Goal: Information Seeking & Learning: Learn about a topic

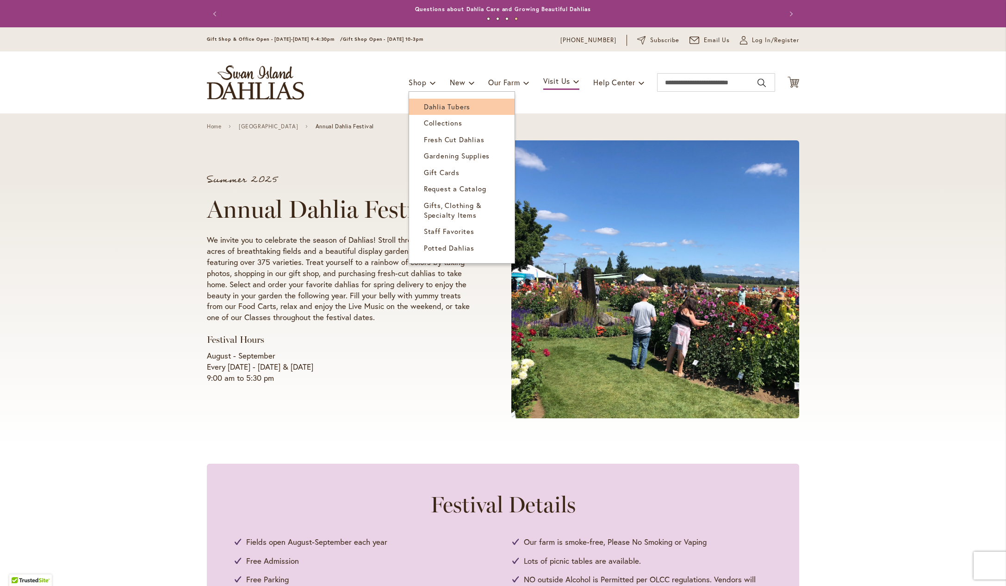
click at [429, 105] on span "Dahlia Tubers" at bounding box center [447, 106] width 46 height 9
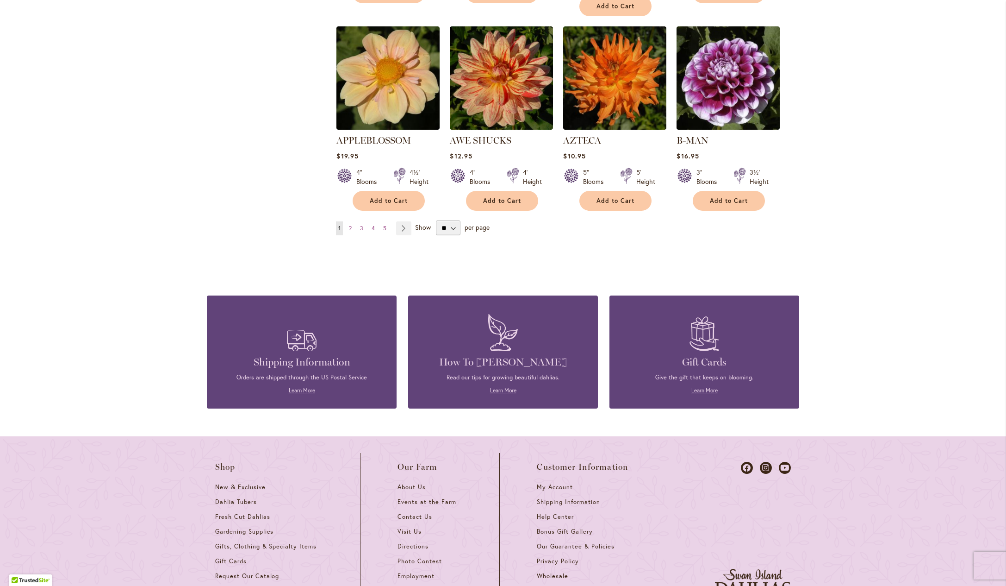
scroll to position [720, 0]
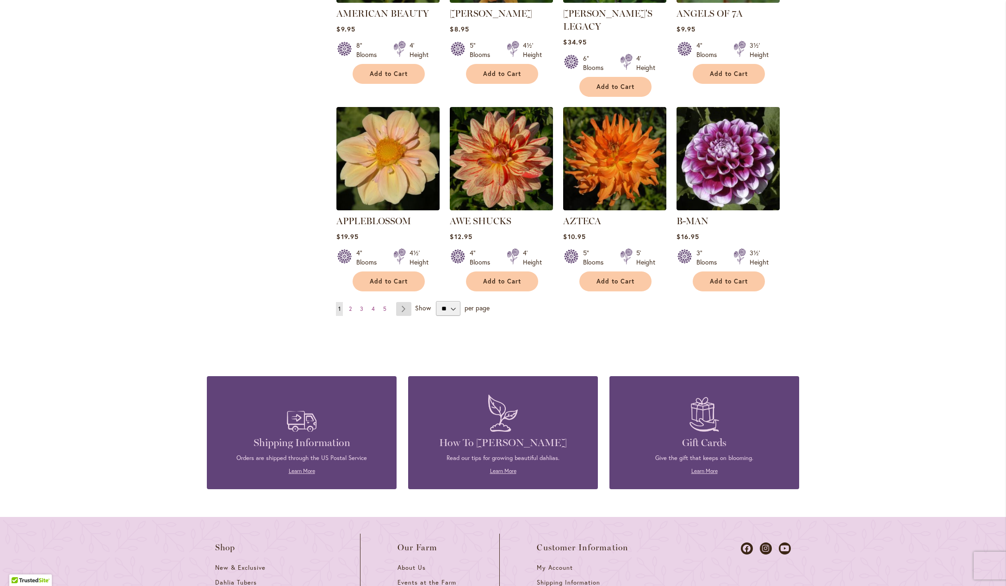
click at [405, 316] on link "Page Next" at bounding box center [403, 309] width 15 height 14
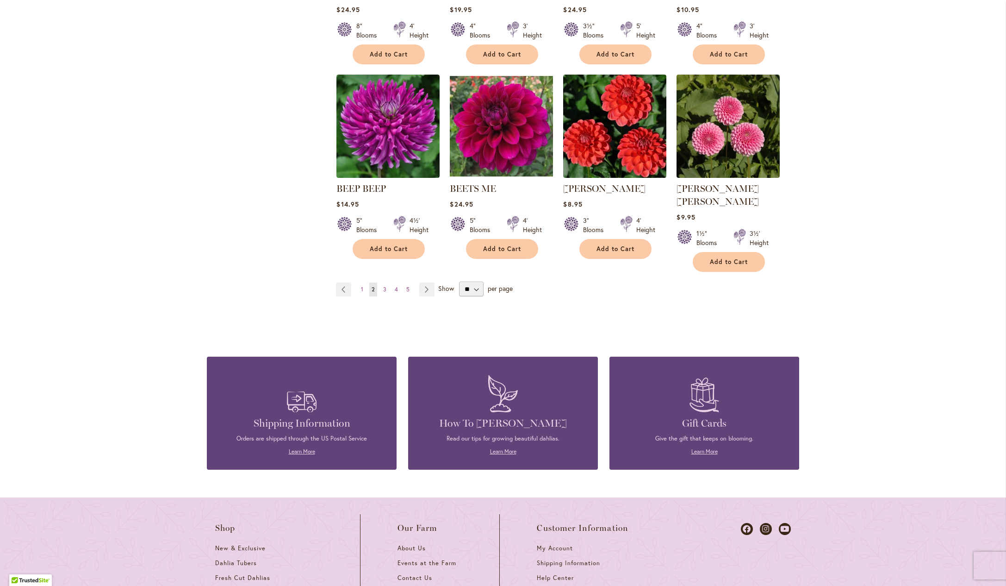
scroll to position [752, 0]
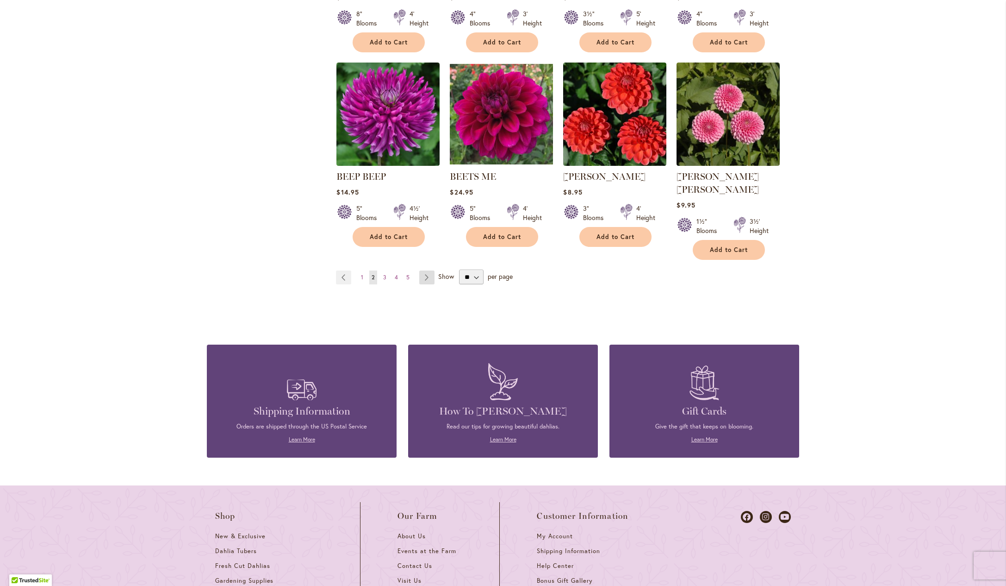
click at [422, 284] on link "Page Next" at bounding box center [426, 277] width 15 height 14
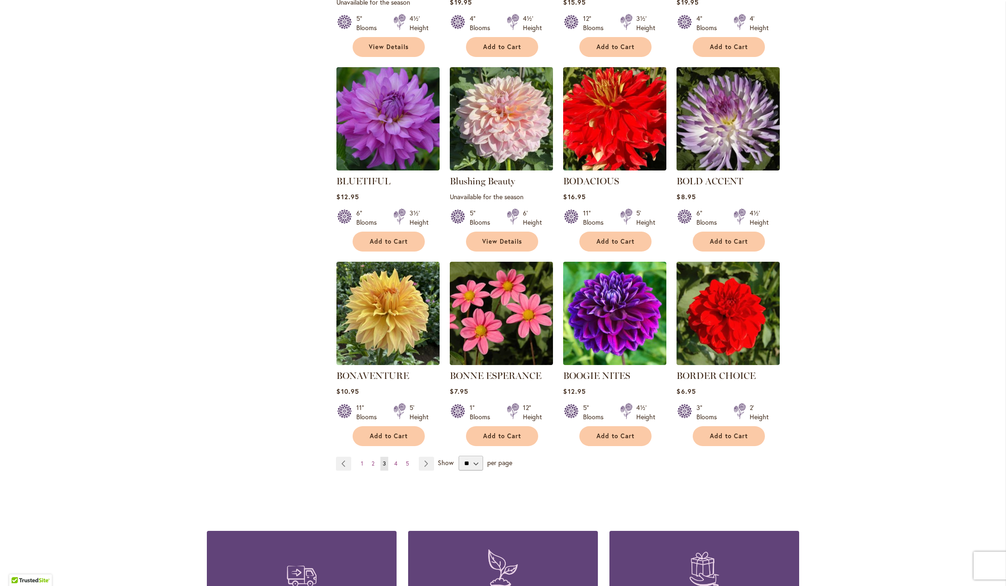
scroll to position [612, 0]
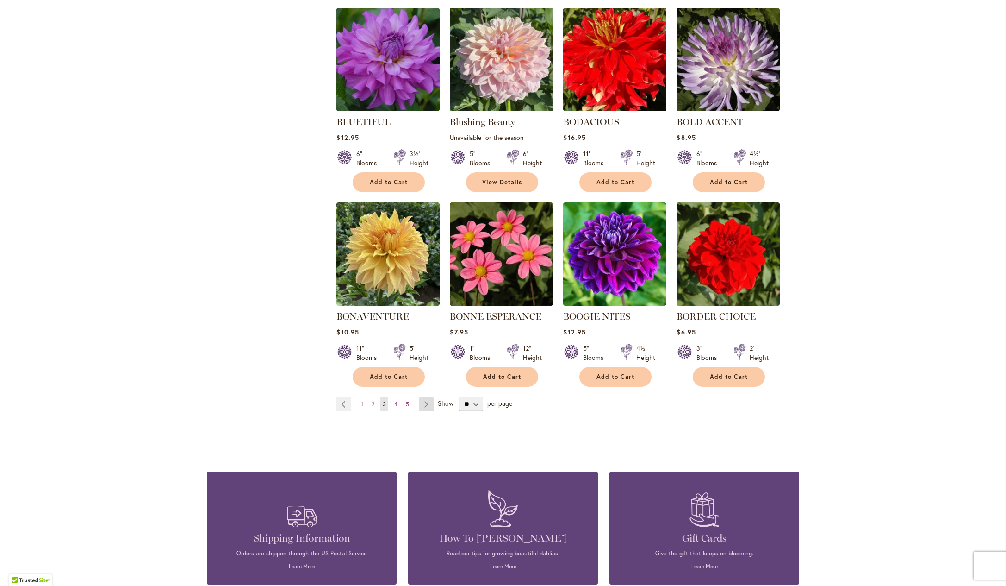
click at [428, 411] on link "Page Next" at bounding box center [426, 404] width 15 height 14
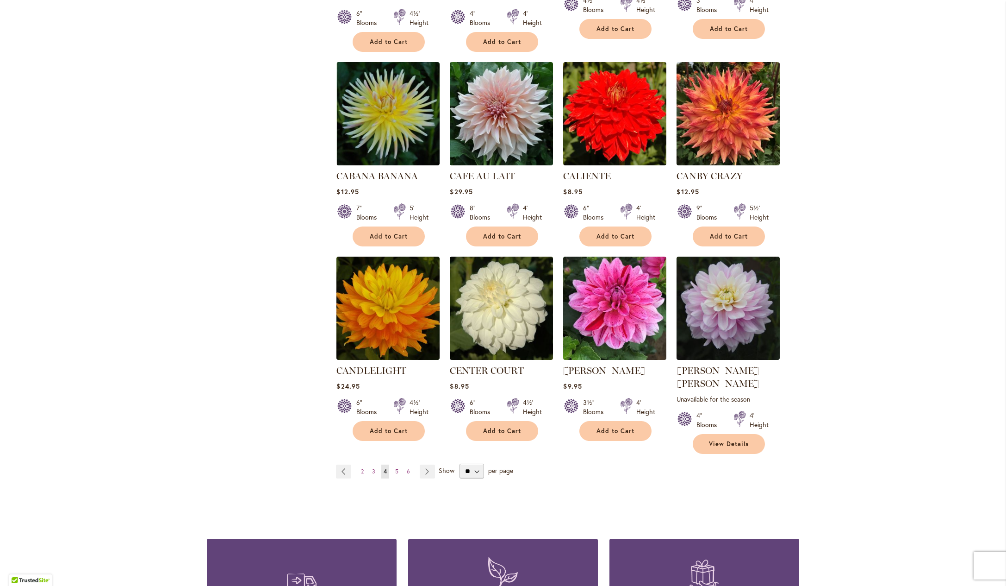
scroll to position [673, 0]
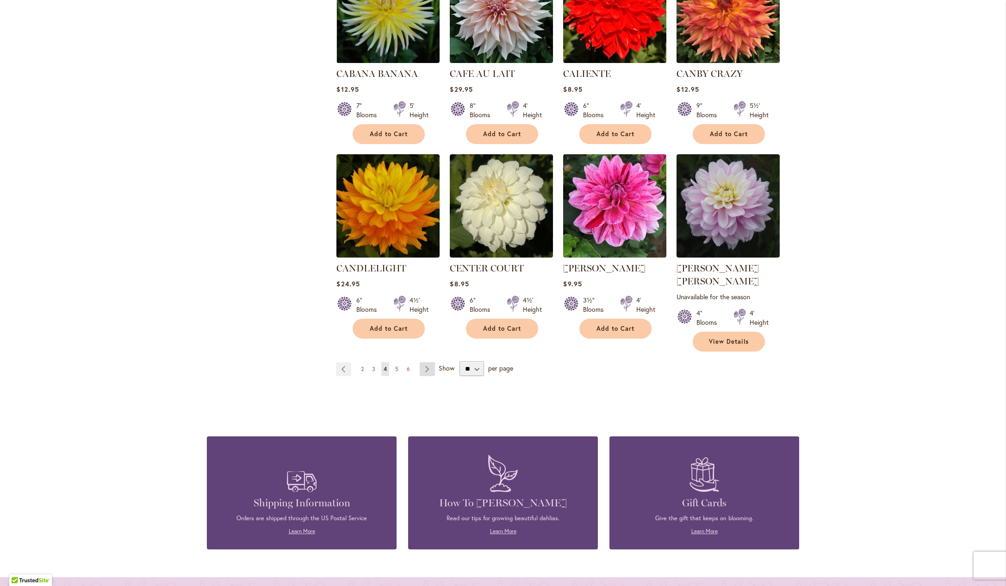
click at [424, 376] on link "Page Next" at bounding box center [427, 369] width 15 height 14
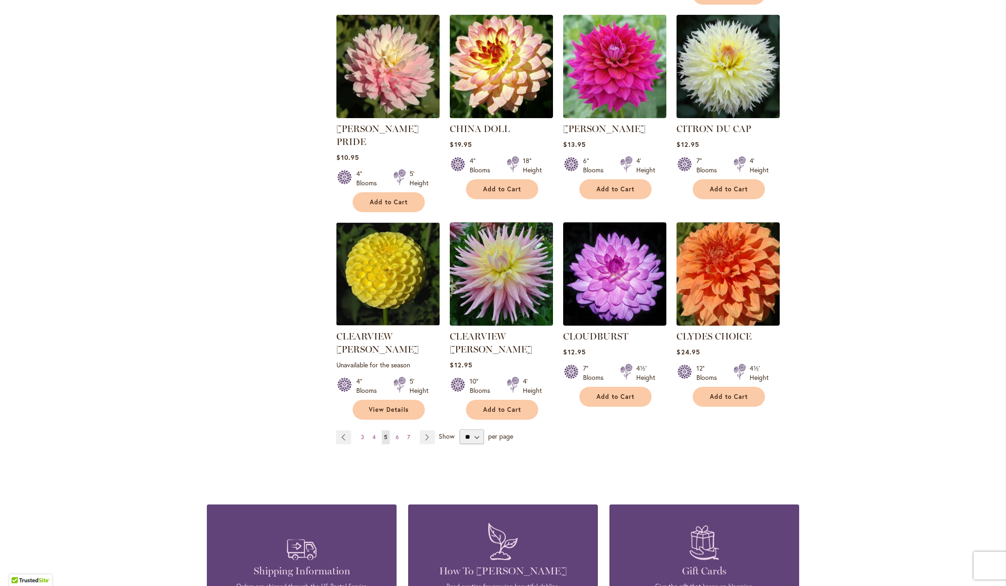
scroll to position [747, 0]
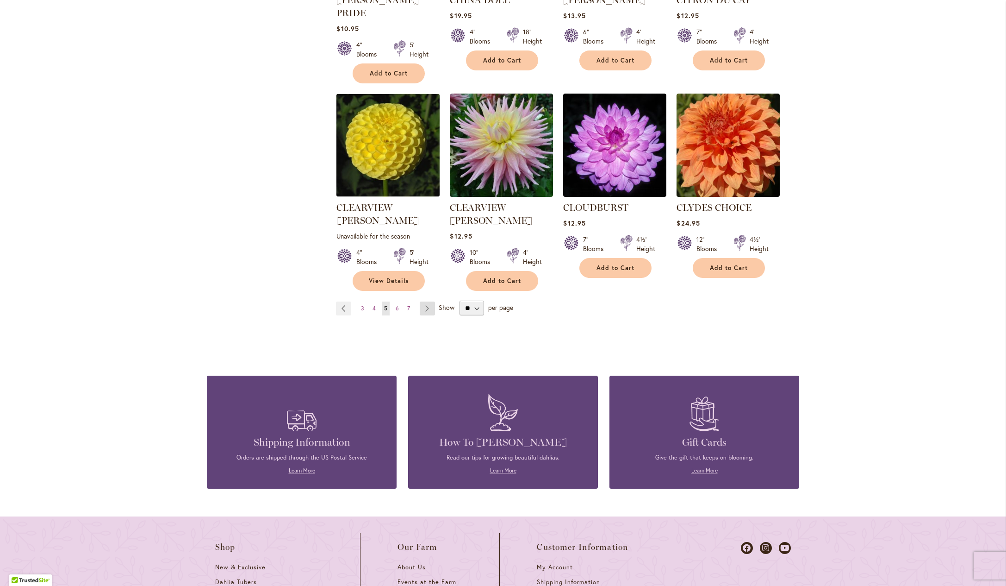
click at [429, 313] on link "Page Next" at bounding box center [427, 308] width 15 height 14
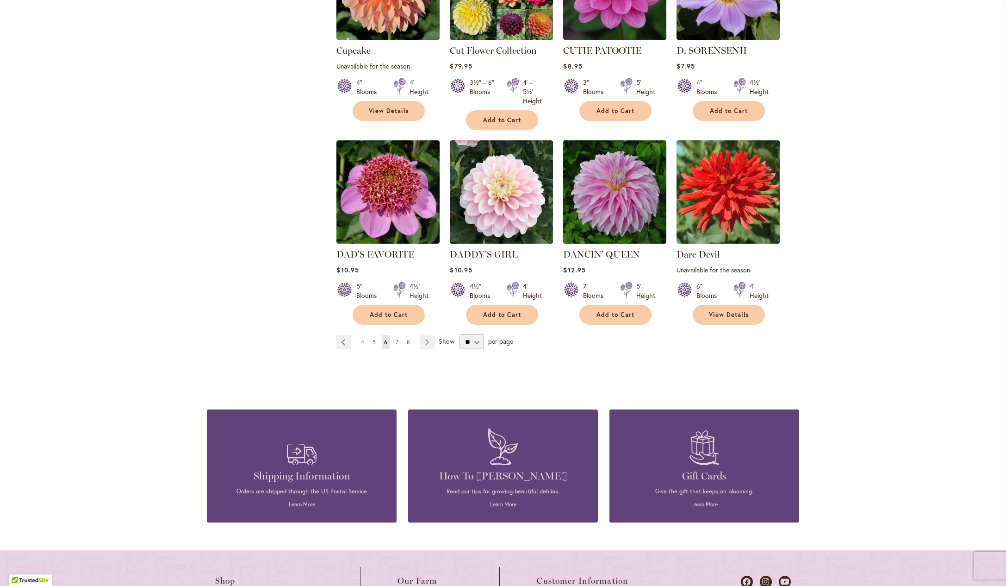
scroll to position [739, 0]
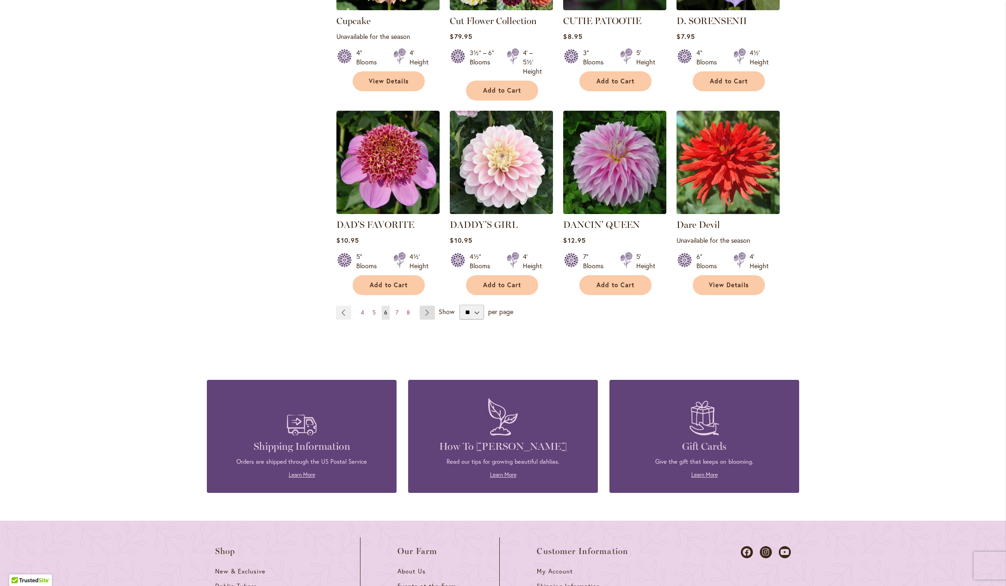
click at [426, 319] on link "Page Next" at bounding box center [427, 312] width 15 height 14
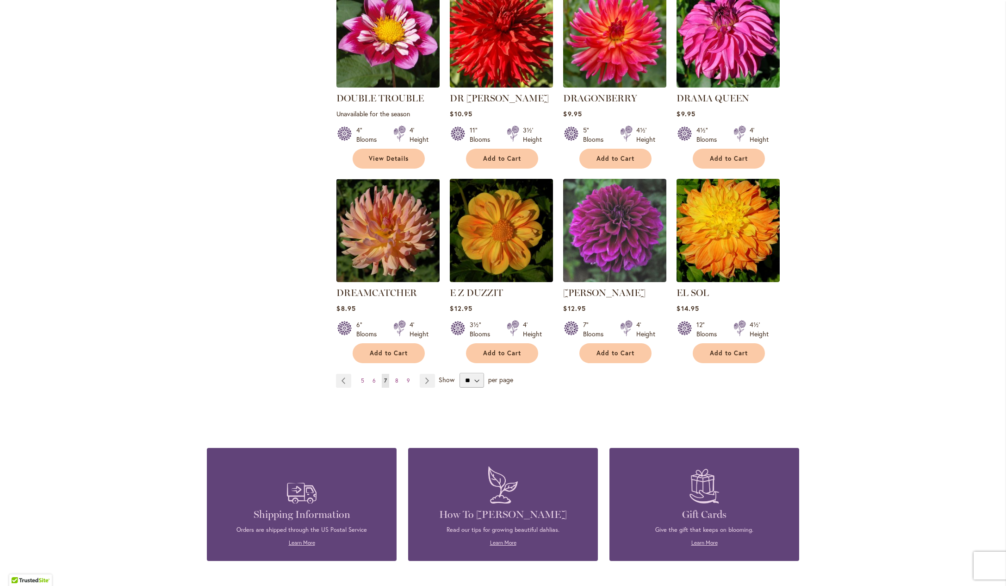
scroll to position [665, 0]
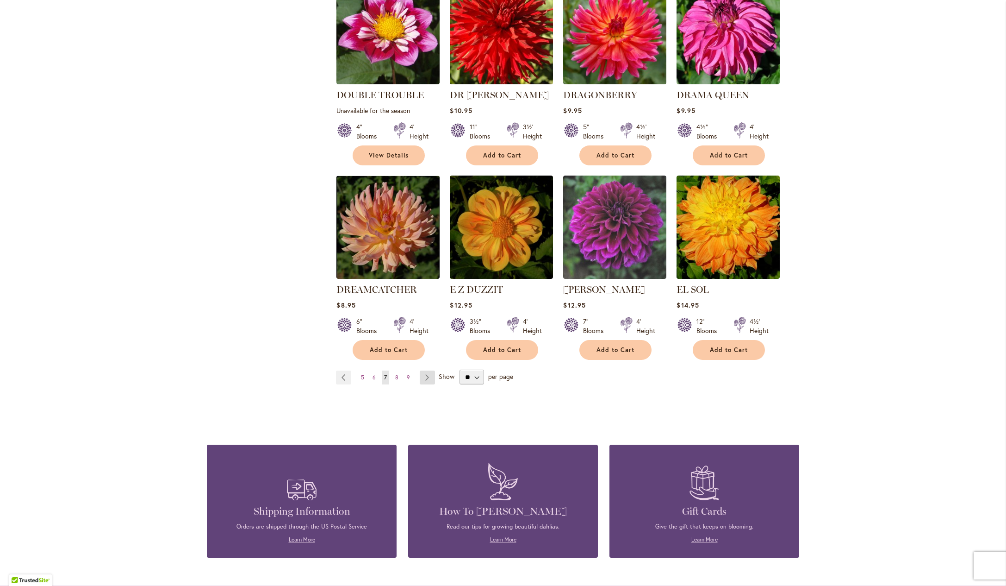
click at [429, 384] on link "Page Next" at bounding box center [427, 377] width 15 height 14
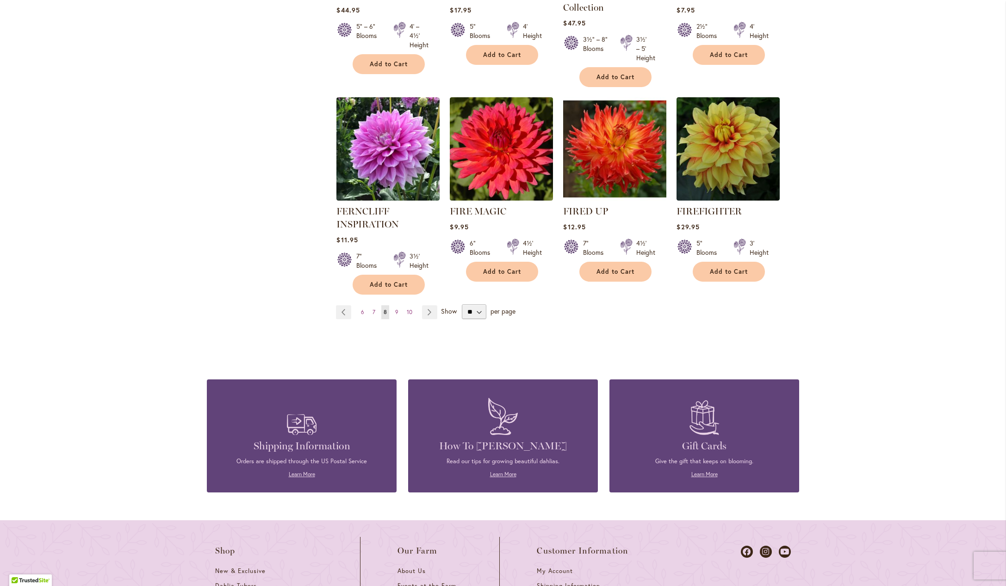
scroll to position [779, 0]
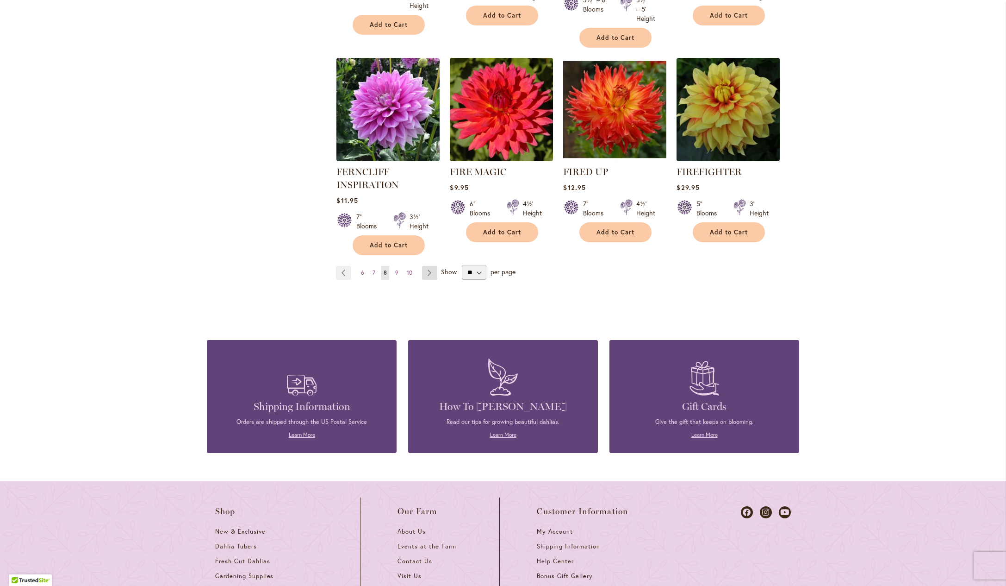
click at [434, 280] on link "Page Next" at bounding box center [429, 273] width 15 height 14
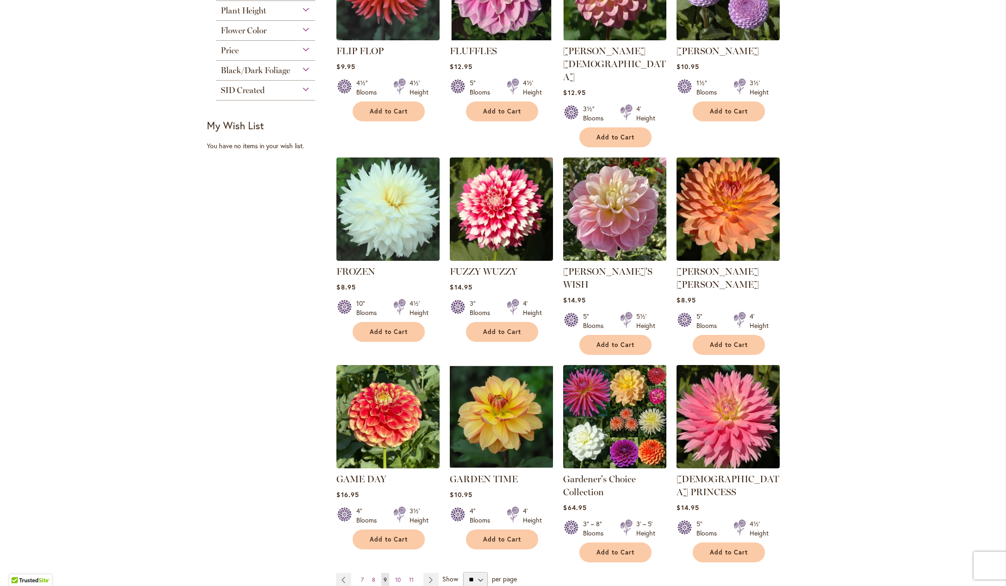
scroll to position [613, 0]
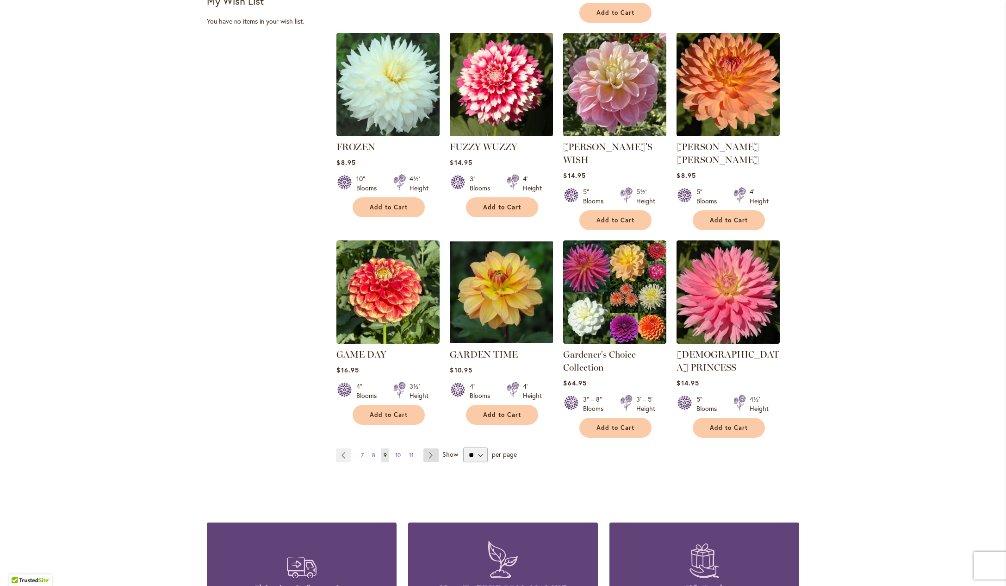
click at [427, 462] on link "Page Next" at bounding box center [431, 455] width 15 height 14
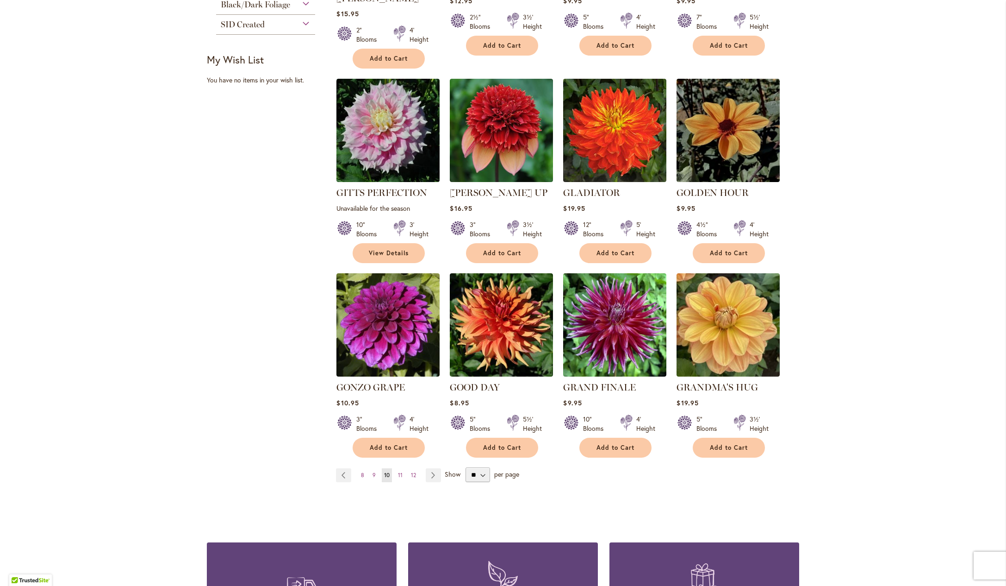
scroll to position [624, 0]
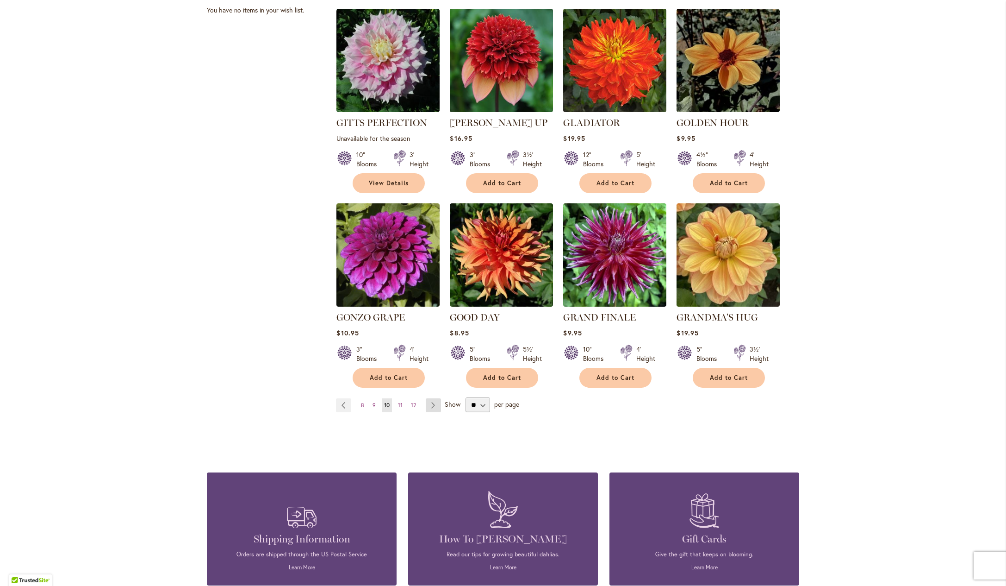
click at [432, 412] on link "Page Next" at bounding box center [433, 405] width 15 height 14
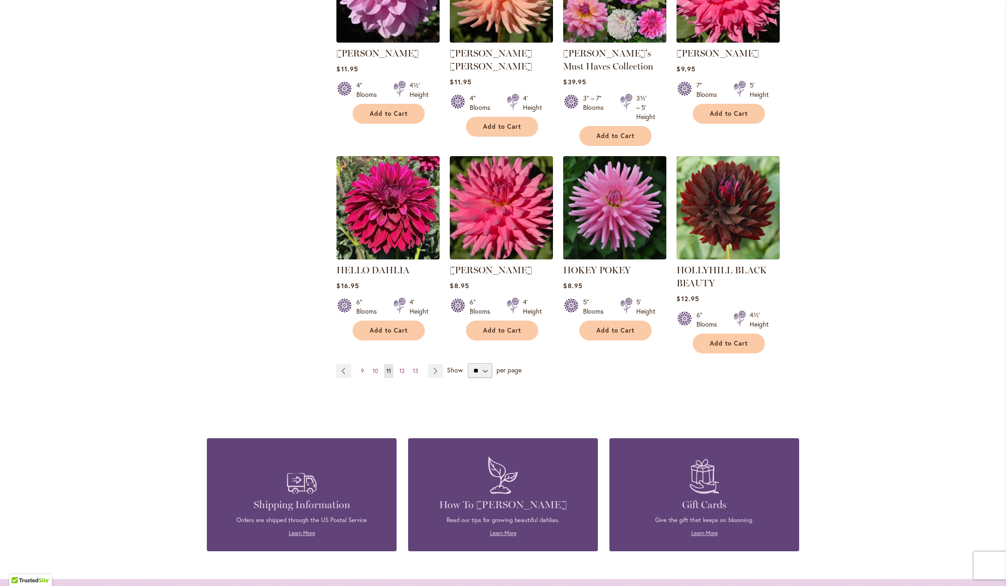
scroll to position [757, 0]
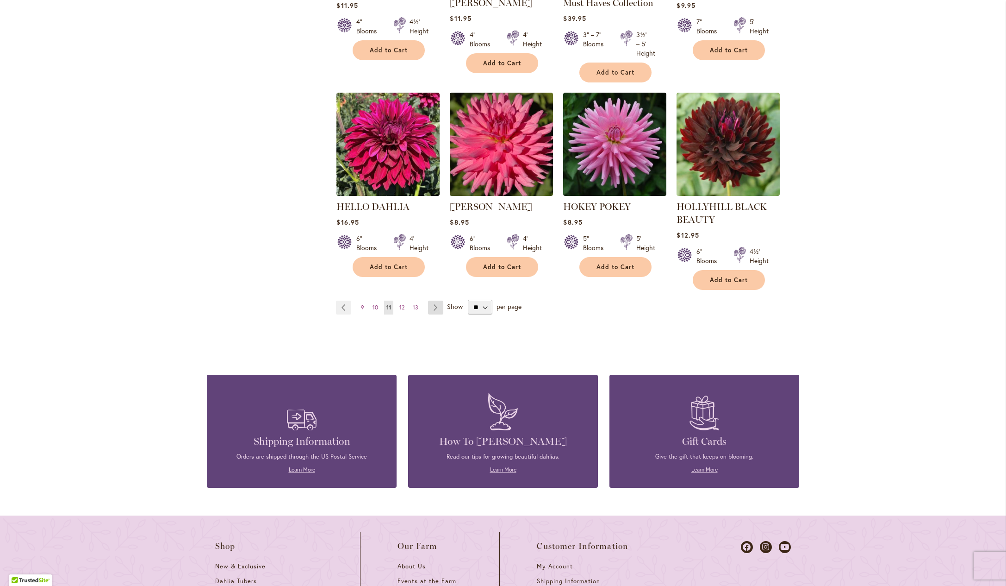
click at [440, 314] on link "Page Next" at bounding box center [435, 307] width 15 height 14
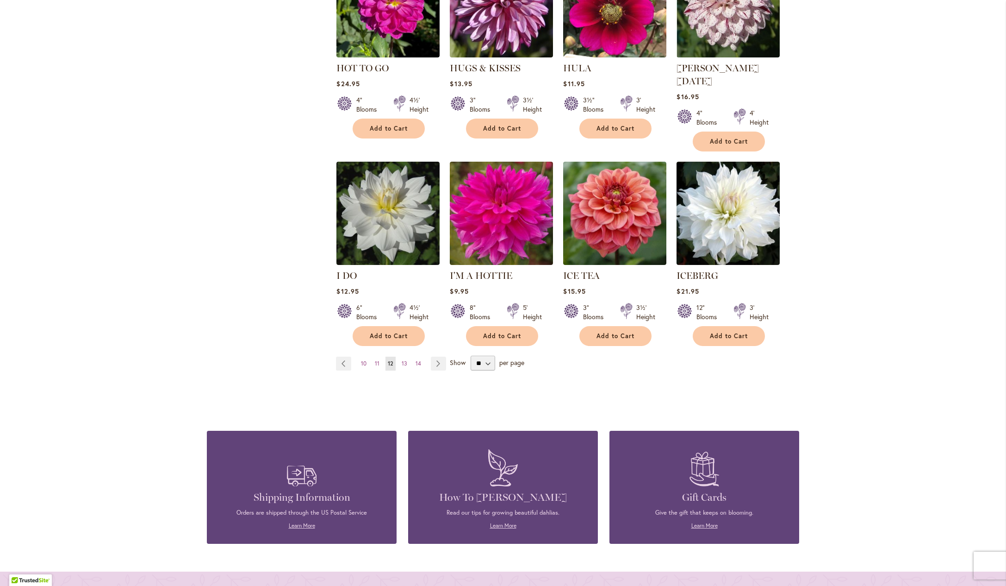
scroll to position [715, 0]
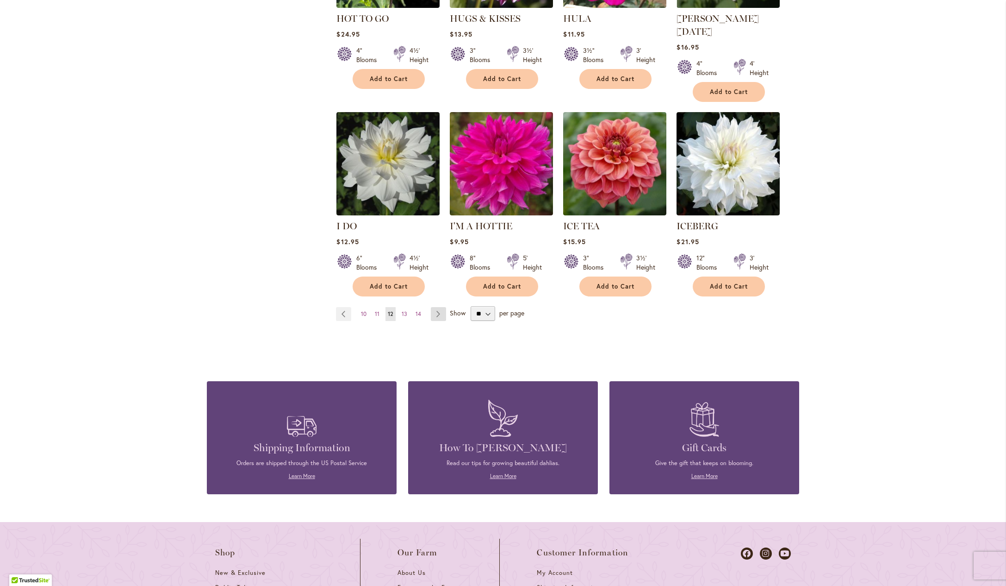
click at [439, 321] on link "Page Next" at bounding box center [438, 314] width 15 height 14
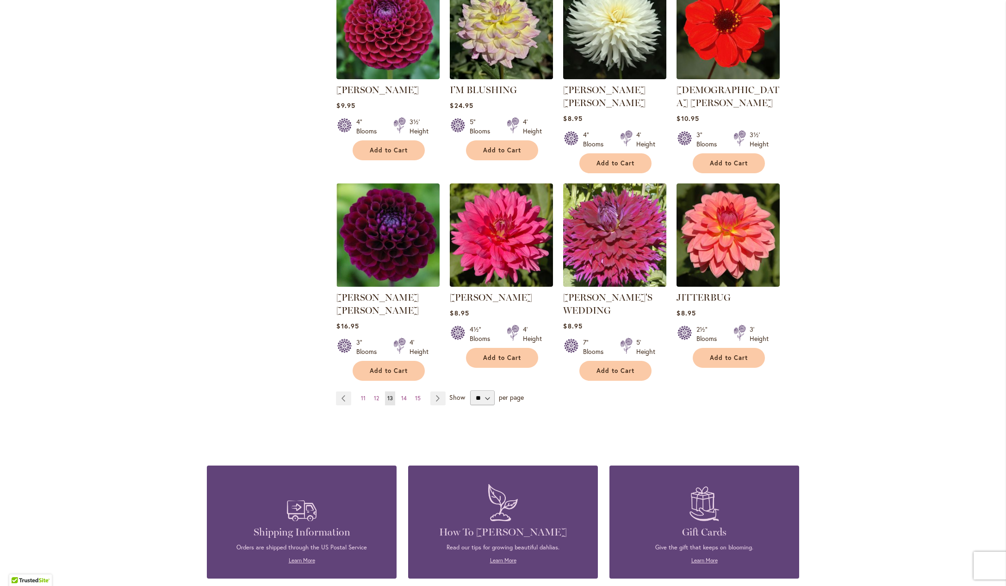
scroll to position [613, 0]
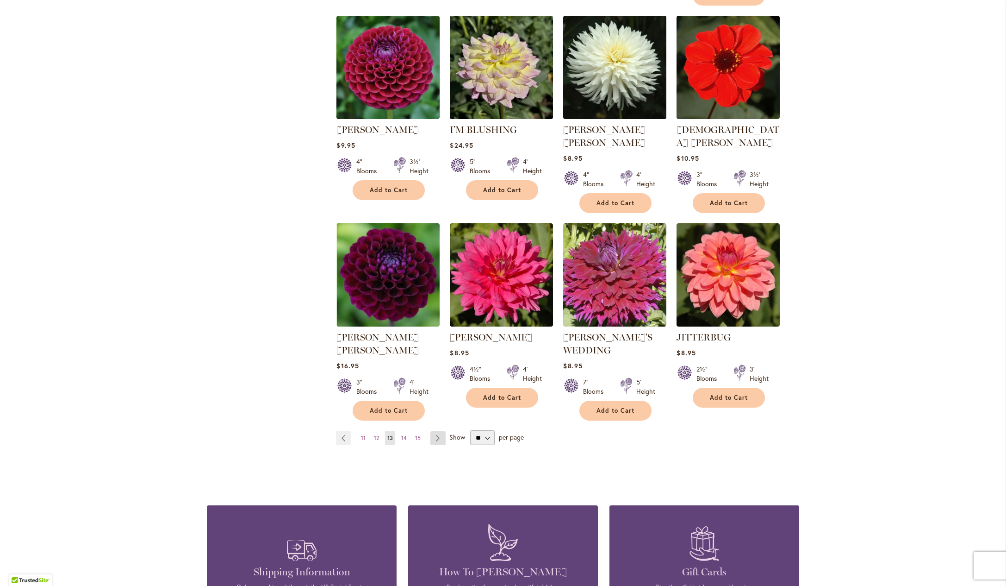
click at [442, 445] on link "Page Next" at bounding box center [437, 438] width 15 height 14
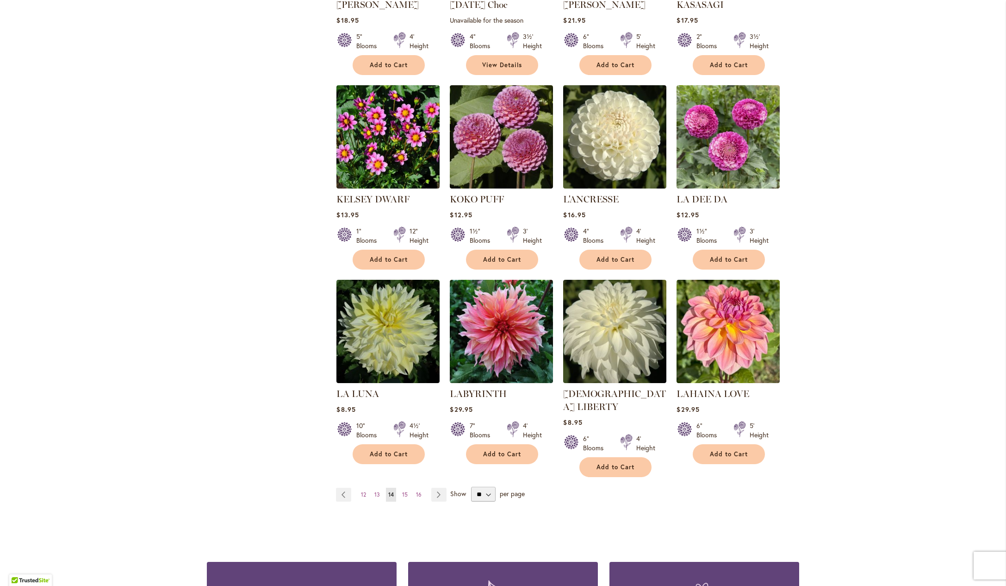
scroll to position [612, 0]
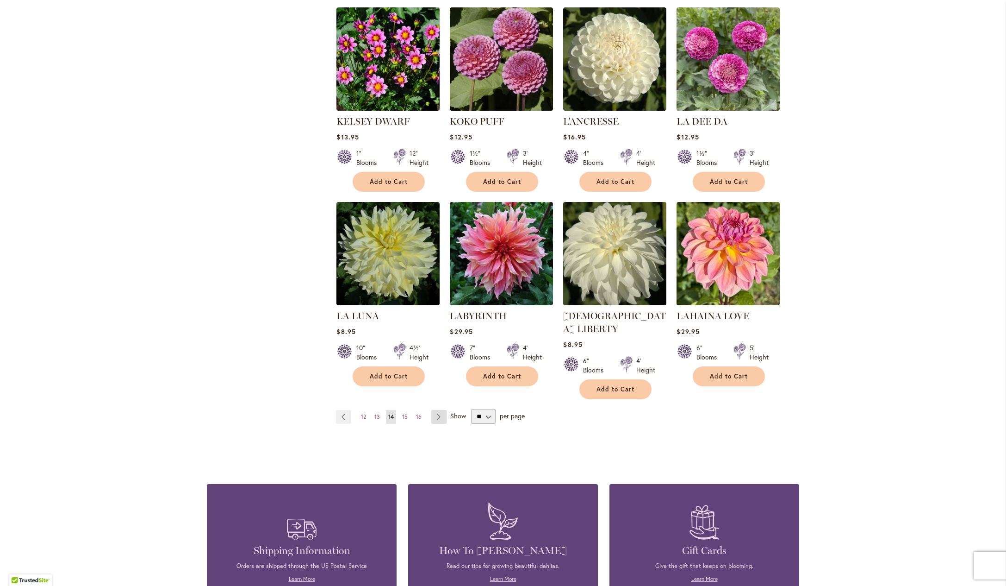
click at [446, 424] on link "Page Next" at bounding box center [438, 417] width 15 height 14
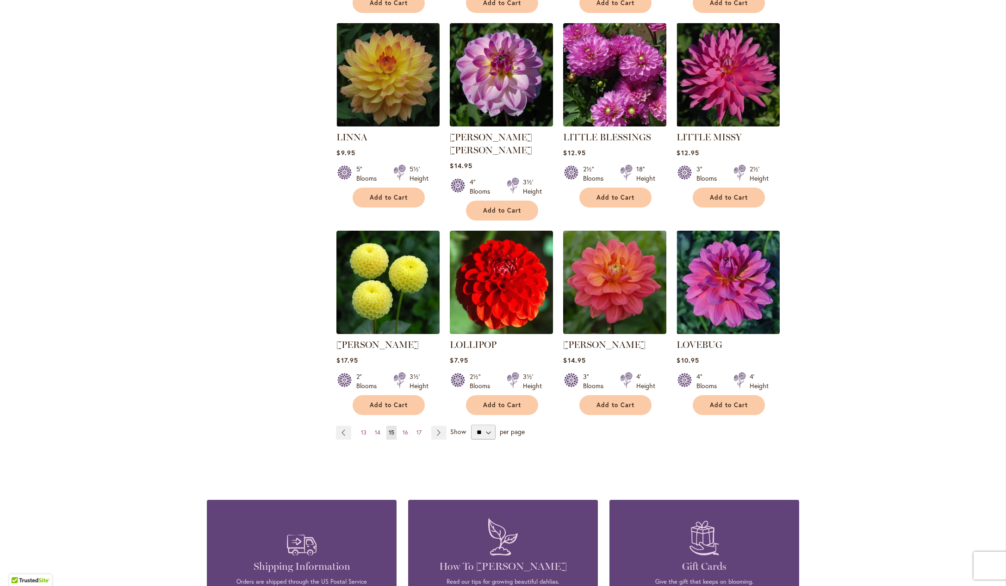
scroll to position [733, 0]
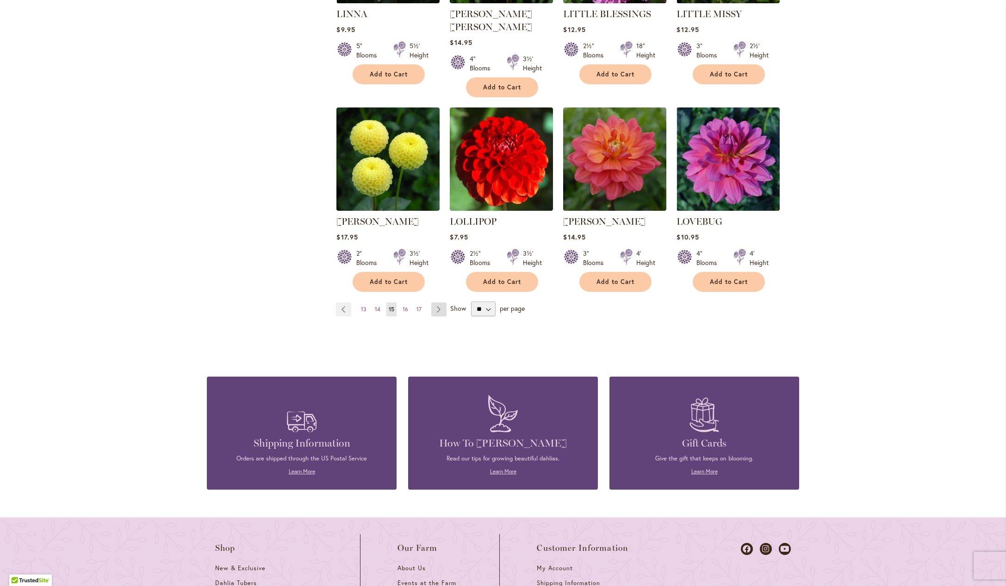
click at [445, 316] on link "Page Next" at bounding box center [438, 309] width 15 height 14
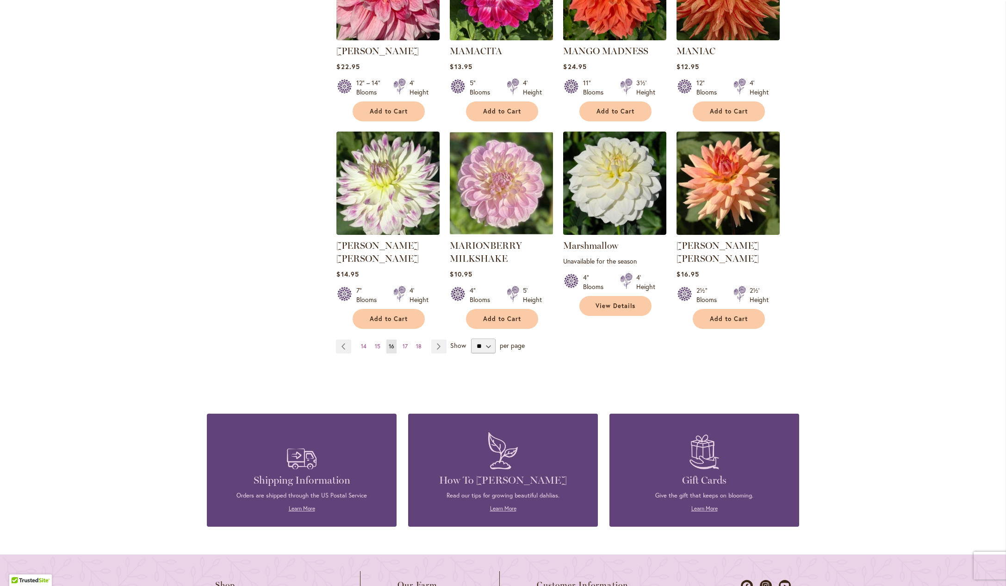
scroll to position [627, 0]
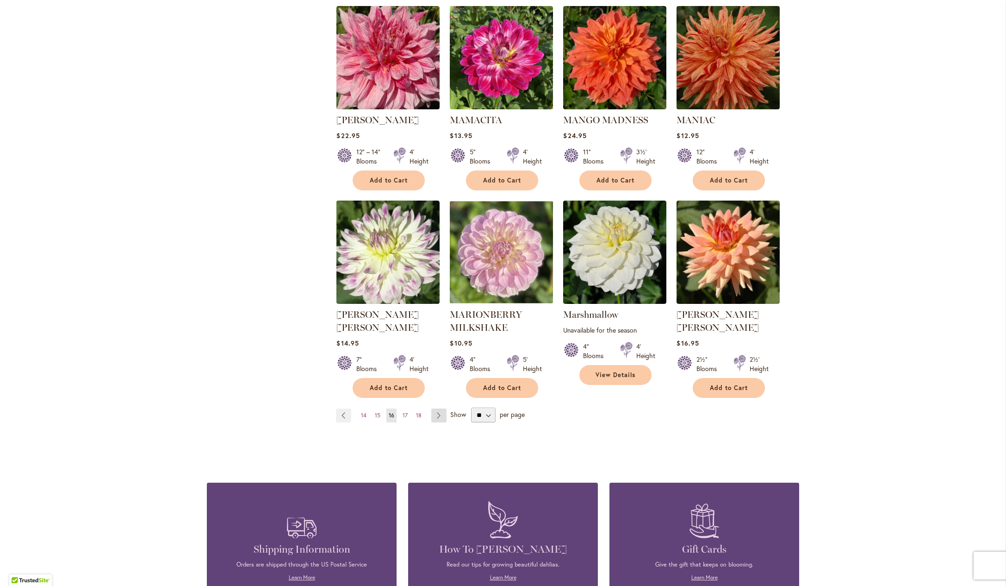
click at [438, 422] on link "Page Next" at bounding box center [438, 415] width 15 height 14
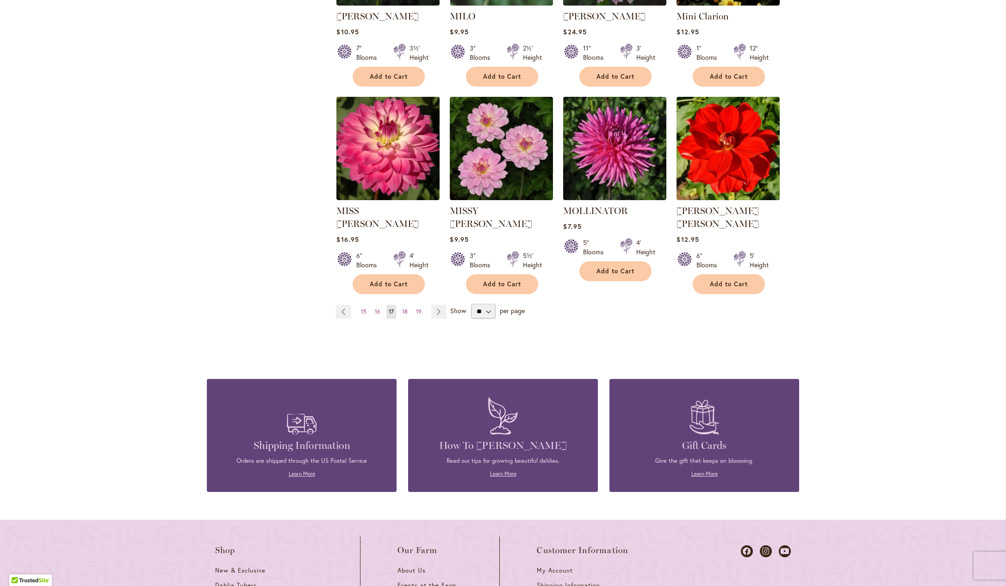
scroll to position [733, 0]
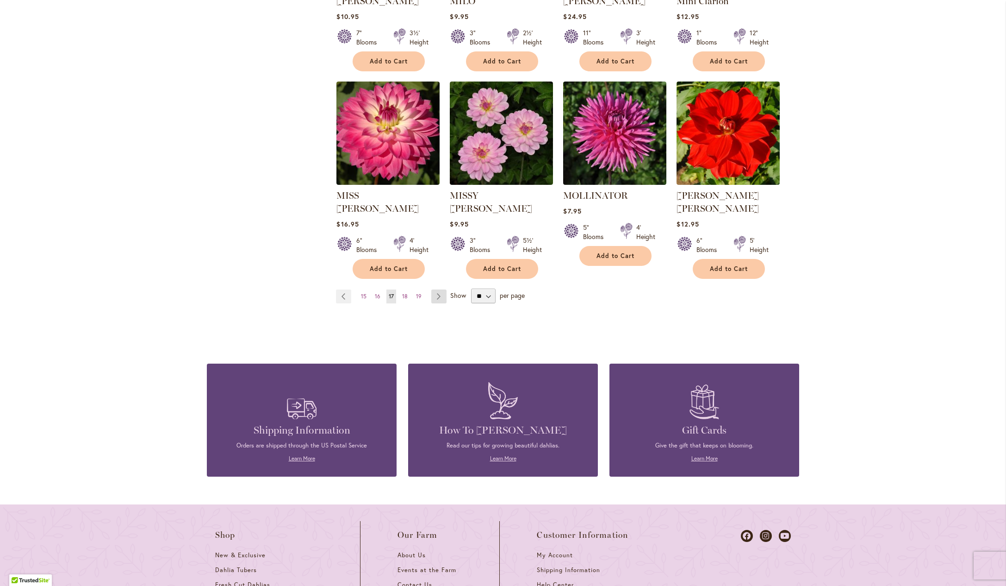
click at [438, 303] on link "Page Next" at bounding box center [438, 296] width 15 height 14
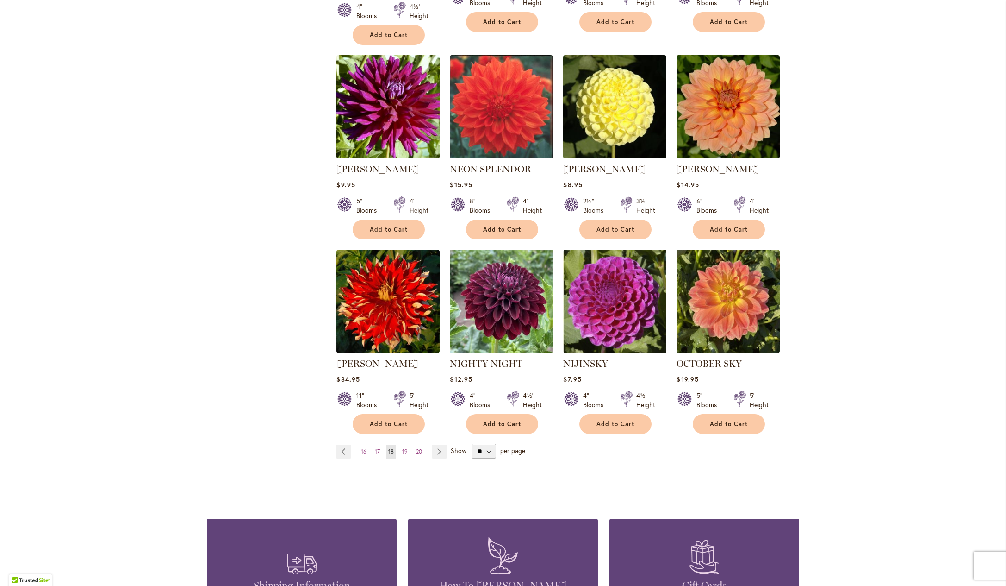
scroll to position [660, 0]
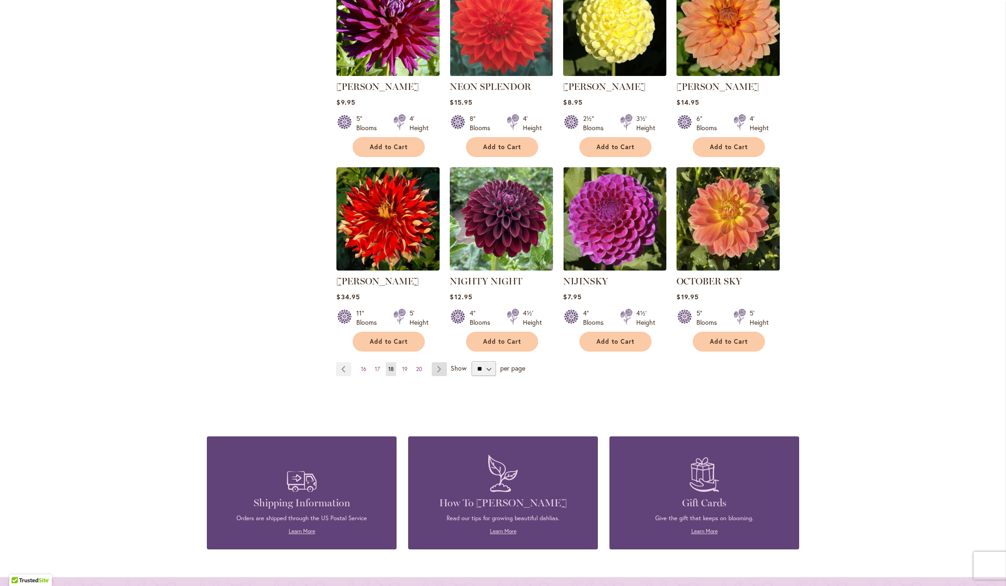
click at [447, 376] on link "Page Next" at bounding box center [439, 369] width 15 height 14
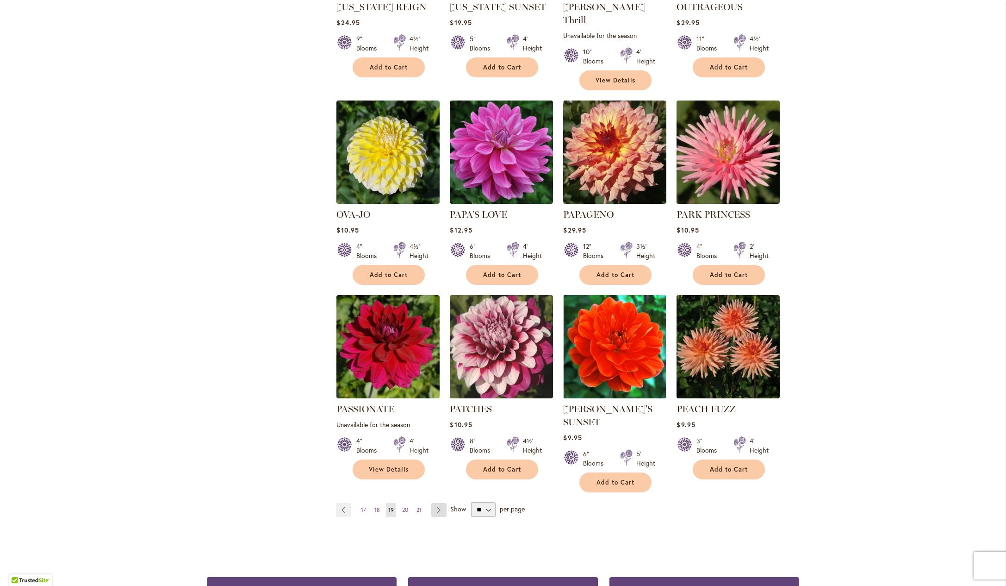
scroll to position [530, 0]
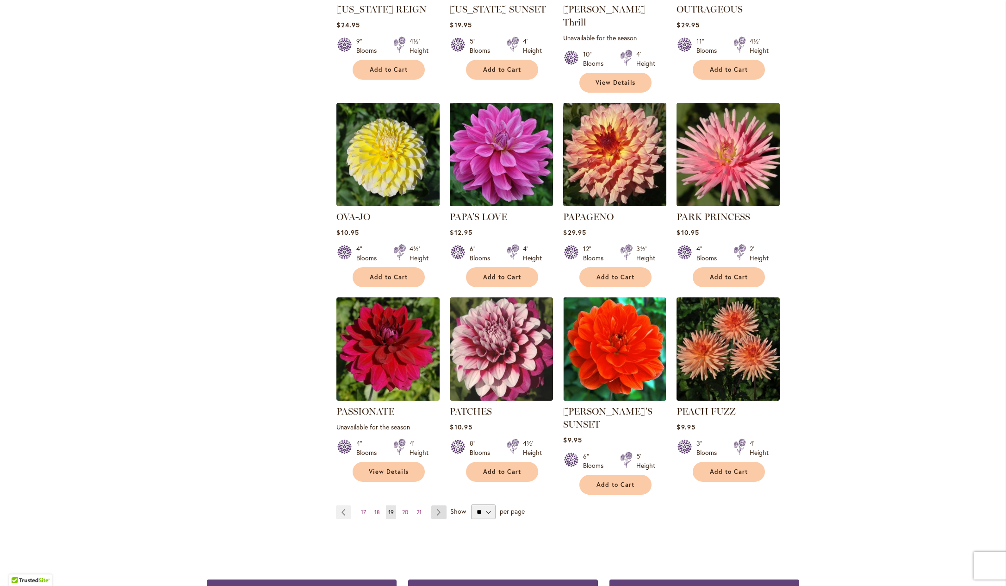
click at [445, 519] on link "Page Next" at bounding box center [438, 512] width 15 height 14
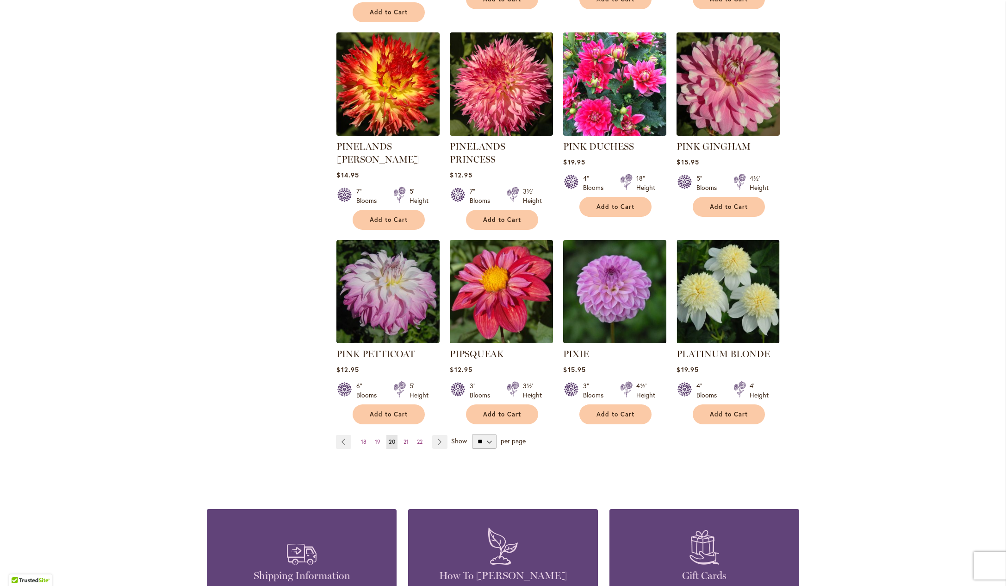
scroll to position [619, 0]
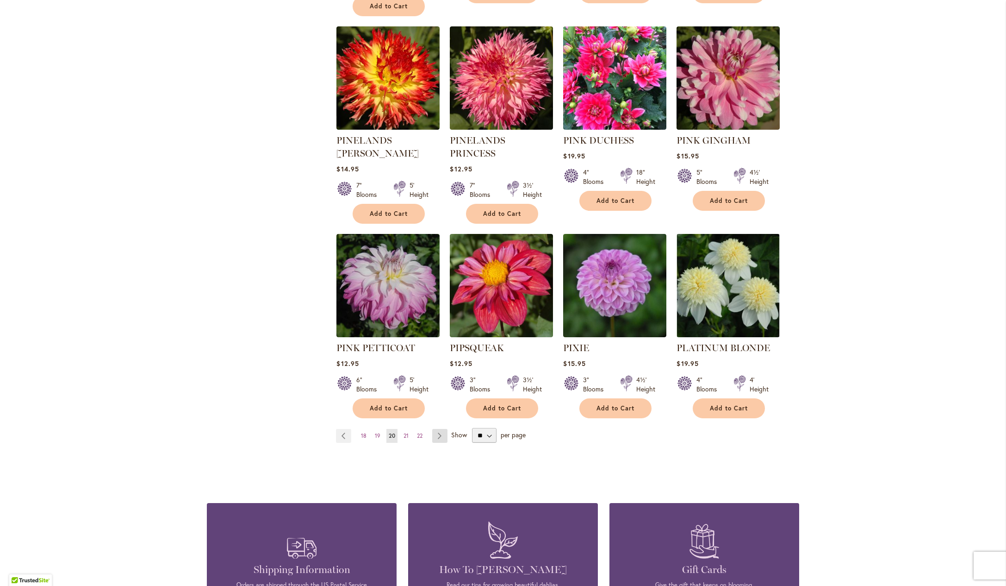
click at [436, 442] on link "Page Next" at bounding box center [439, 436] width 15 height 14
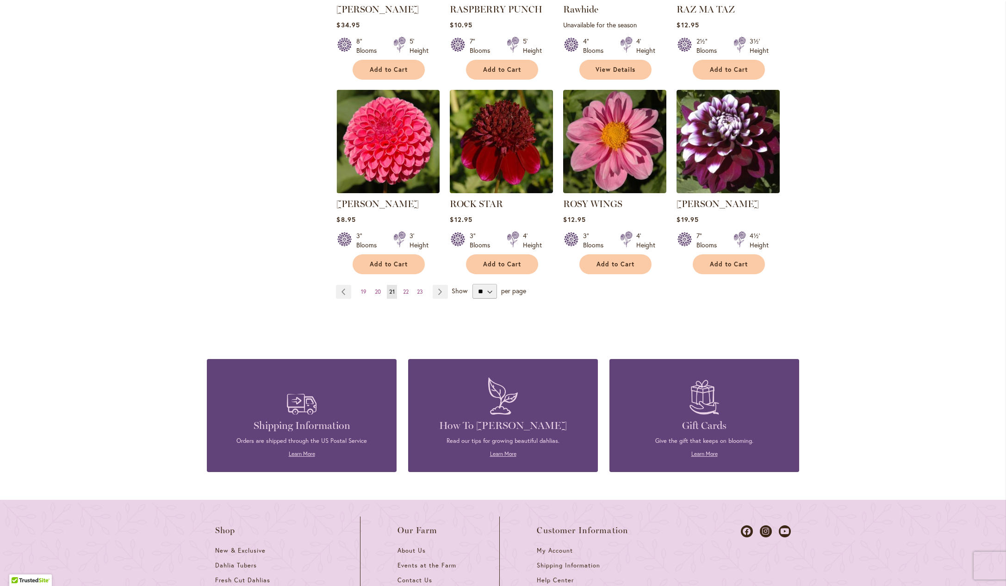
scroll to position [737, 0]
click at [443, 299] on link "Page Next" at bounding box center [440, 292] width 15 height 14
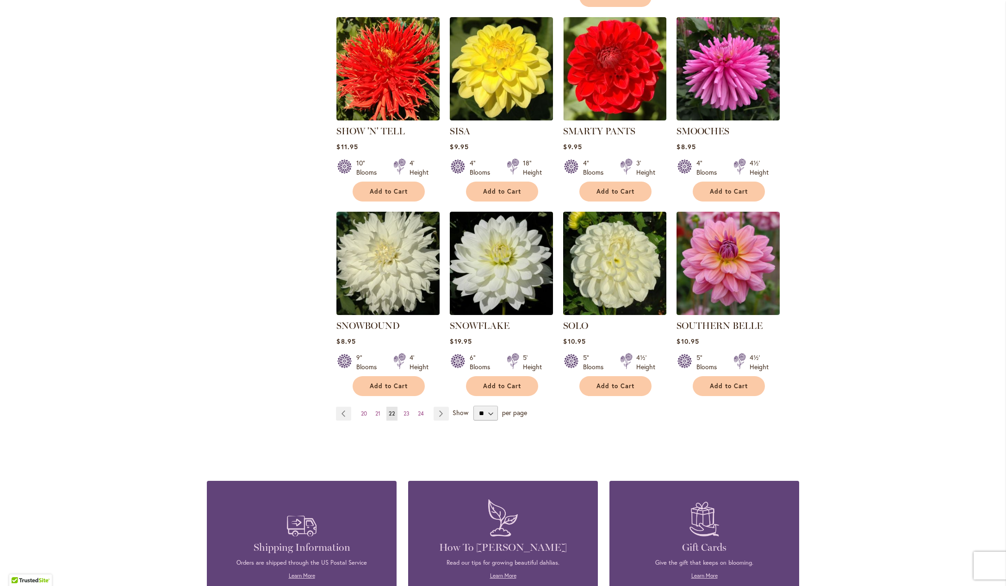
scroll to position [637, 0]
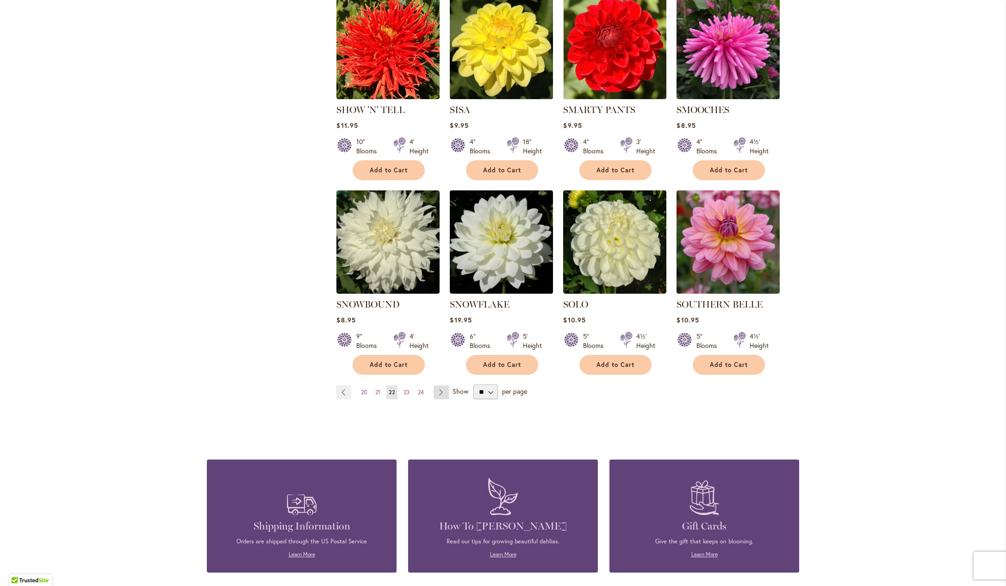
click at [442, 399] on link "Page Next" at bounding box center [441, 392] width 15 height 14
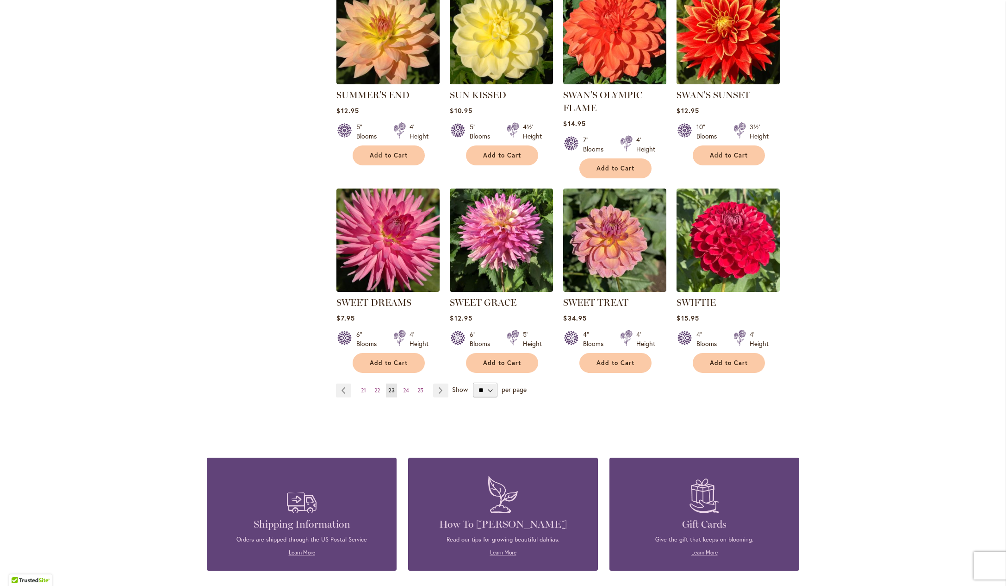
scroll to position [651, 0]
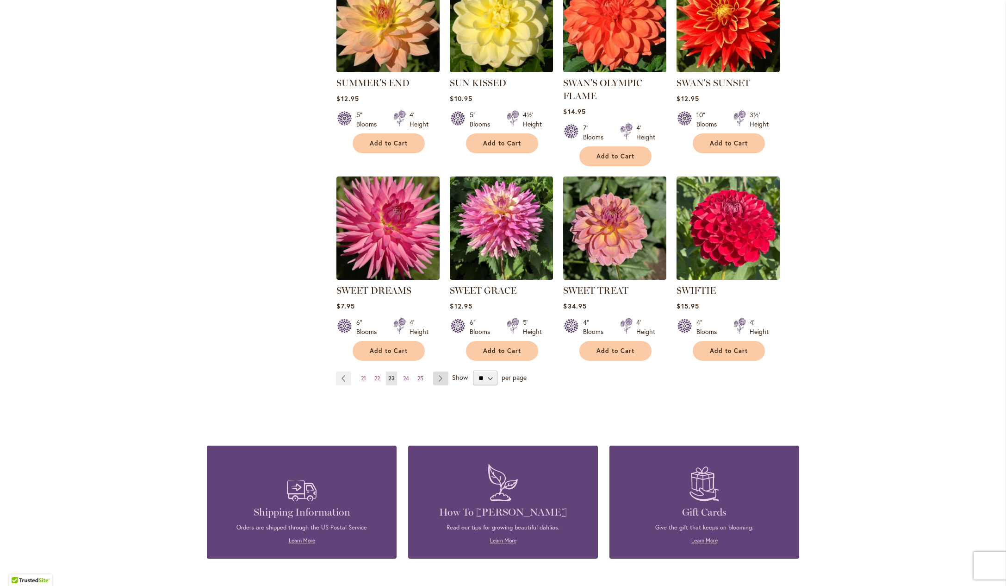
click at [445, 385] on link "Page Next" at bounding box center [440, 378] width 15 height 14
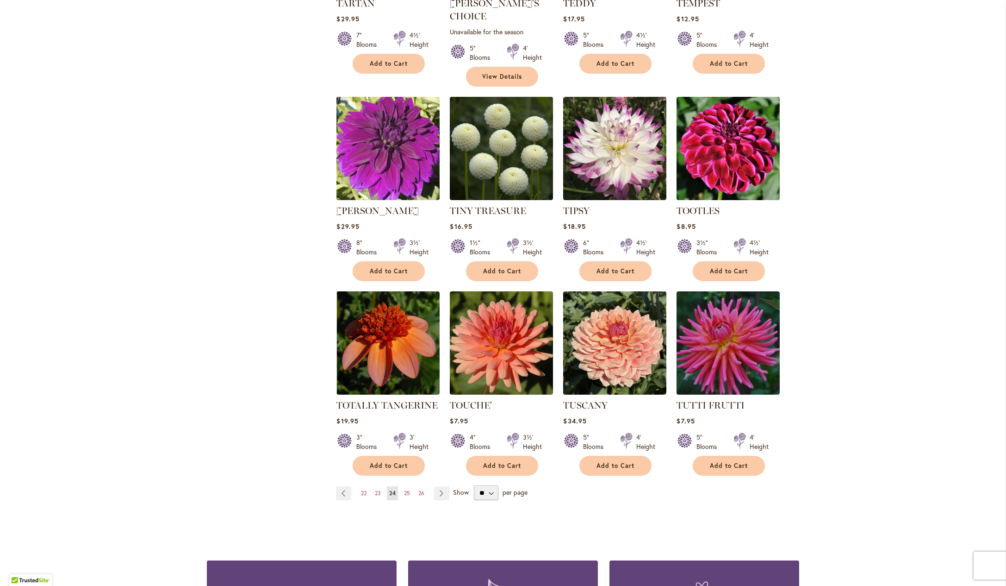
scroll to position [630, 0]
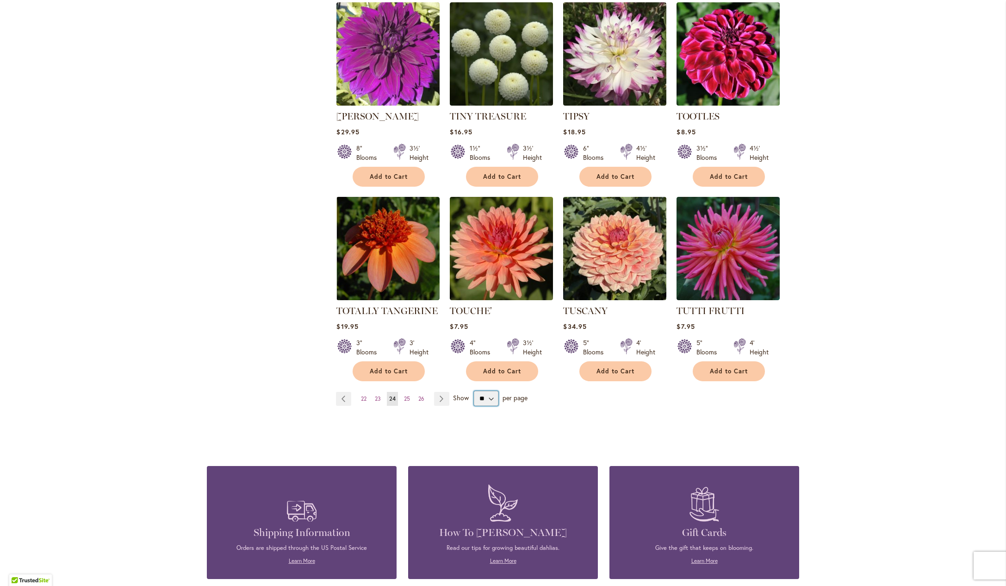
click at [498, 405] on select "** ** ** **" at bounding box center [486, 398] width 25 height 15
select select "**"
click at [482, 405] on select "** ** ** **" at bounding box center [486, 398] width 25 height 15
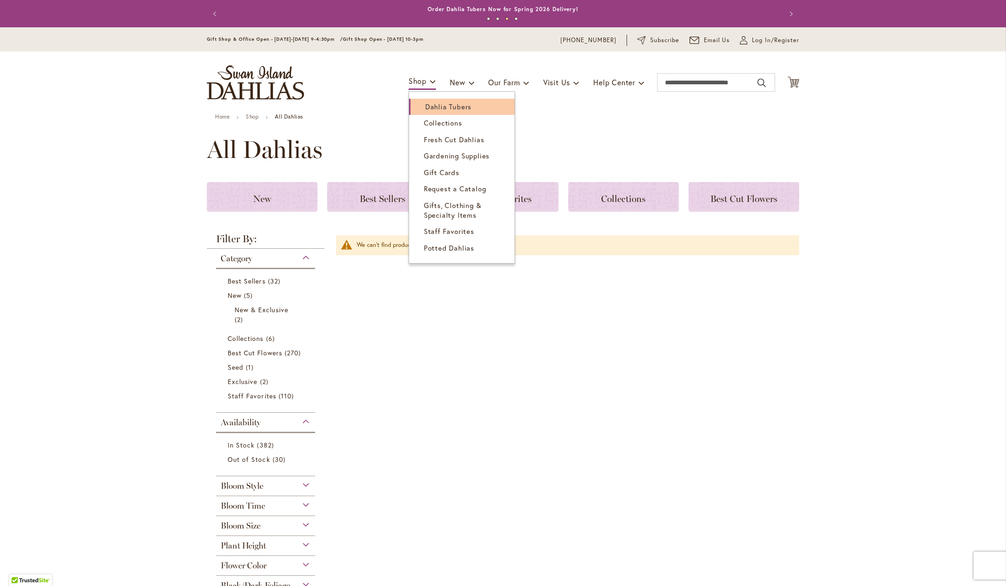
click at [434, 111] on span "Dahlia Tubers" at bounding box center [448, 106] width 46 height 9
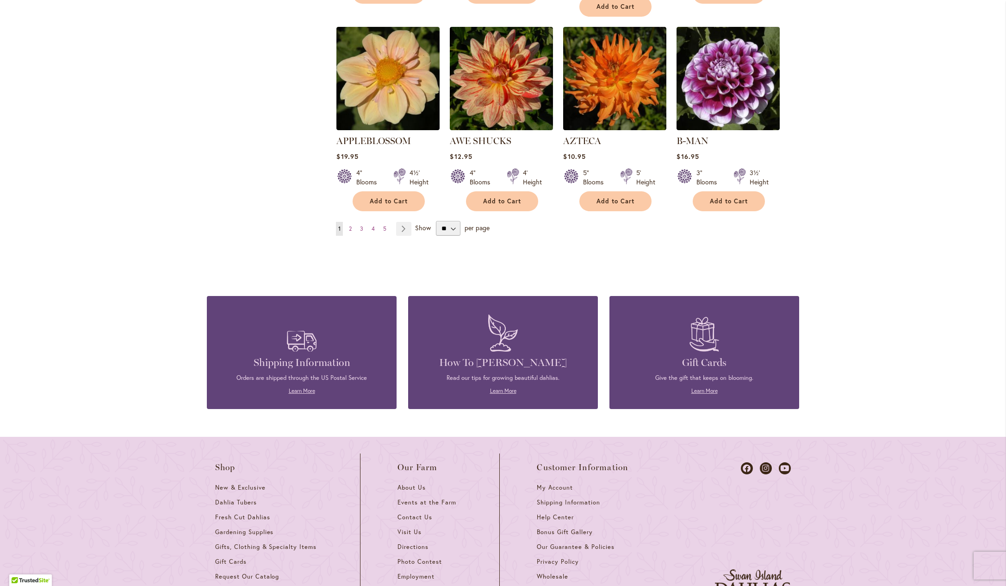
scroll to position [829, 0]
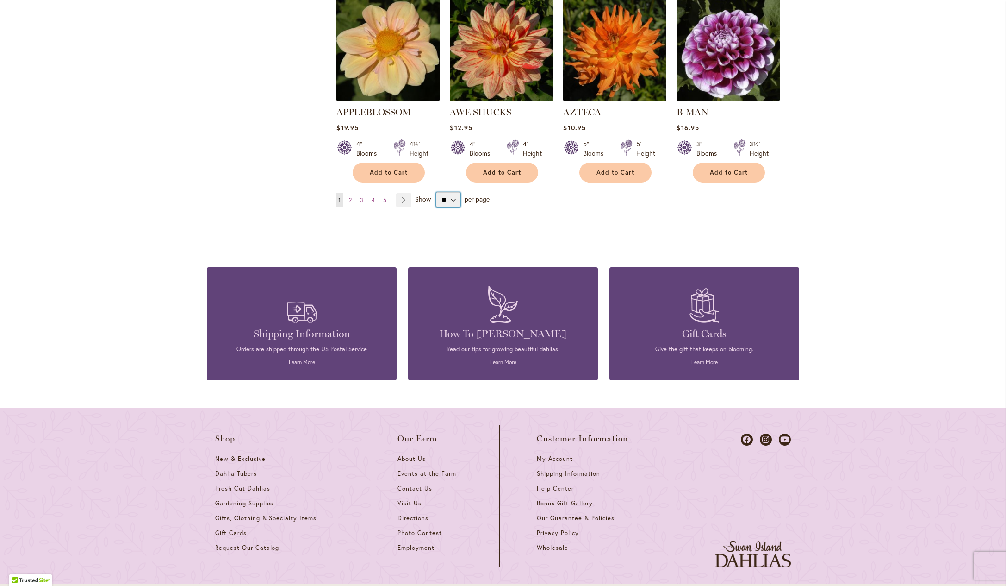
click at [461, 207] on select "** ** ** **" at bounding box center [448, 199] width 25 height 15
select select "**"
click at [440, 207] on select "** ** ** **" at bounding box center [448, 199] width 25 height 15
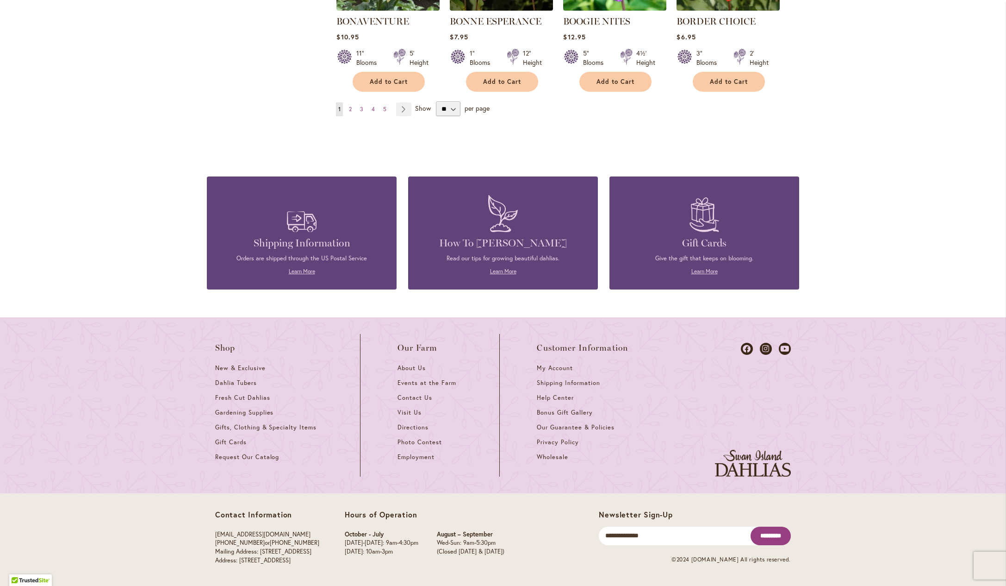
scroll to position [2616, 0]
click at [374, 106] on span "4" at bounding box center [373, 109] width 3 height 7
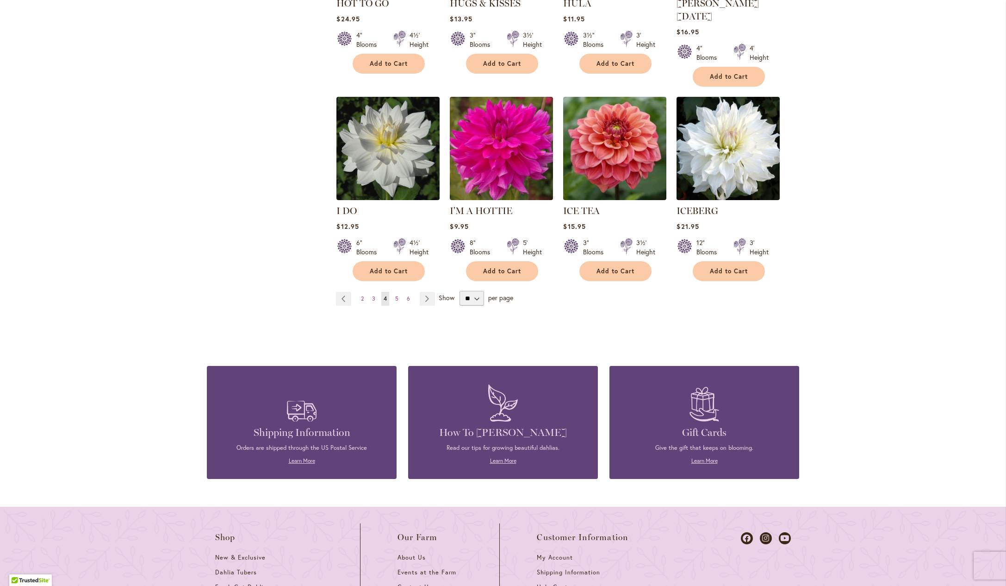
scroll to position [2416, 0]
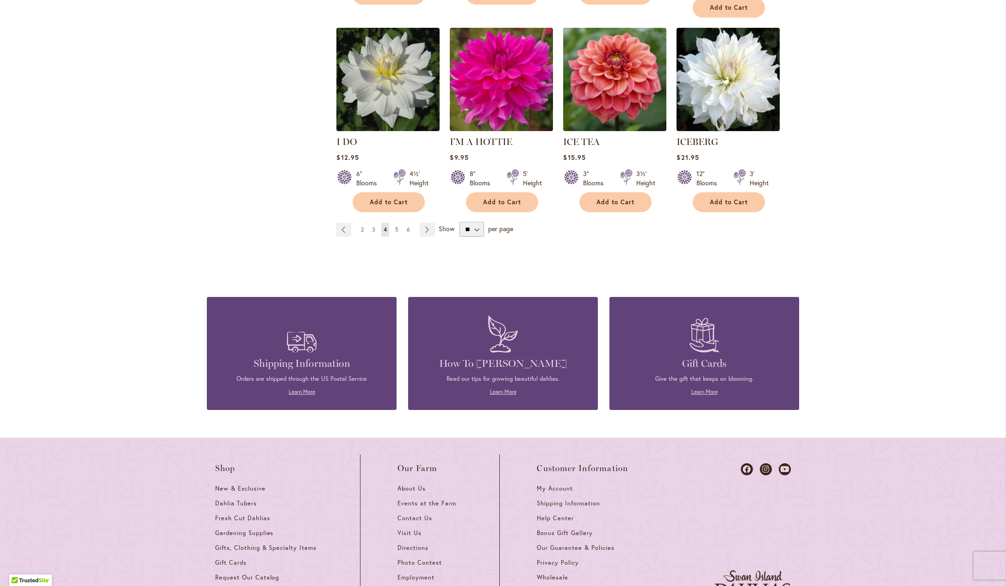
click at [412, 237] on link "Page 6" at bounding box center [409, 230] width 8 height 14
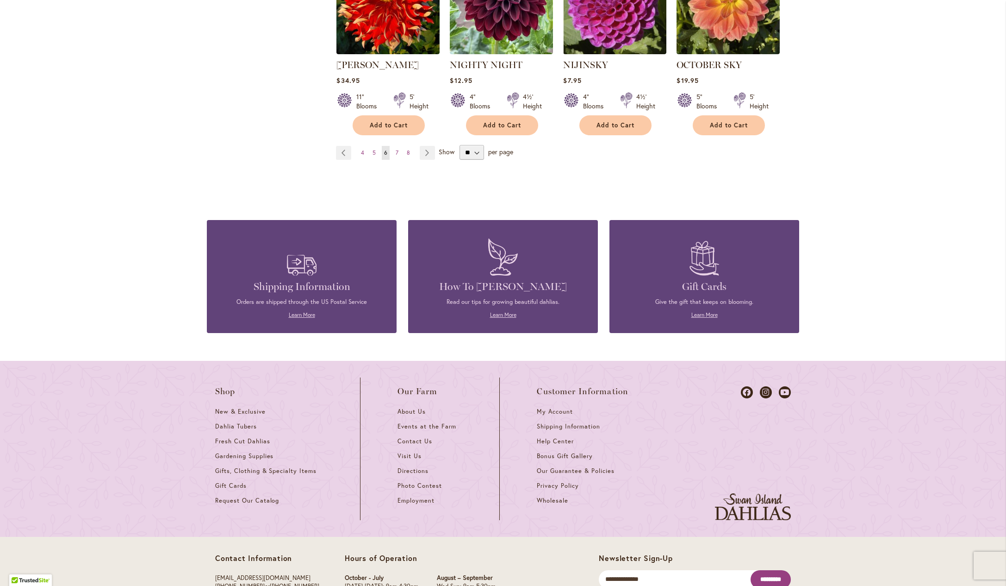
scroll to position [2527, 0]
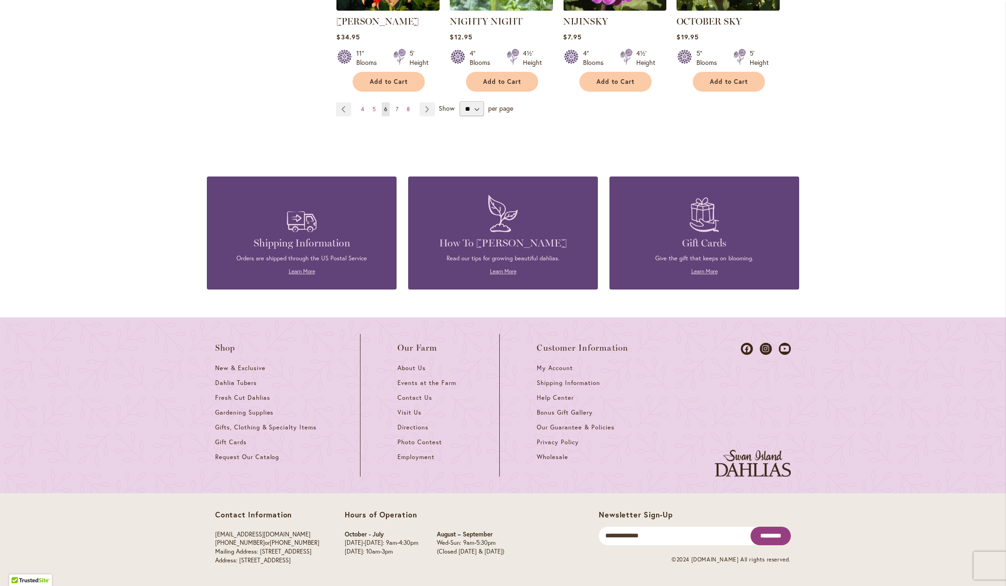
click at [396, 112] on span "7" at bounding box center [397, 109] width 3 height 7
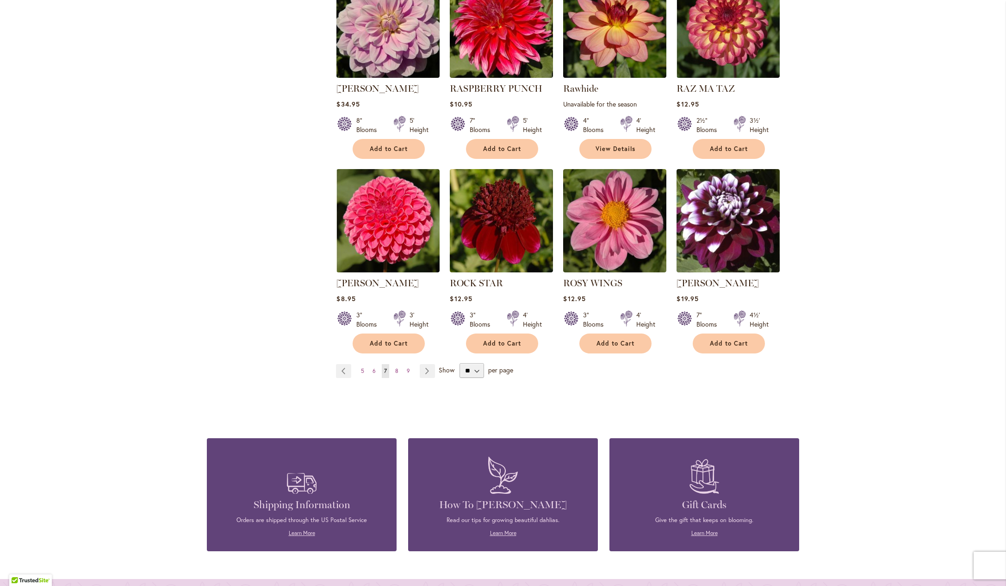
scroll to position [2288, 0]
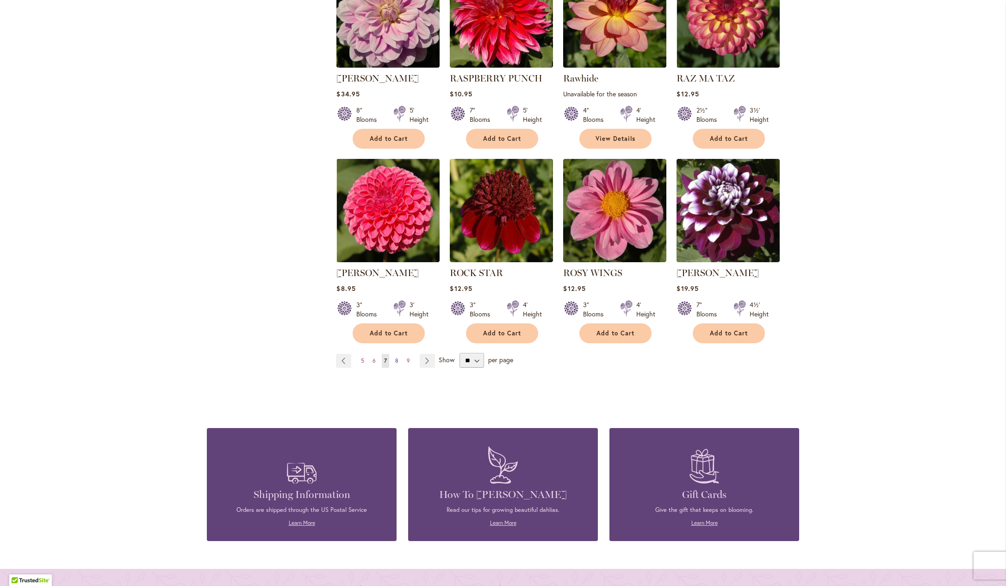
click at [393, 368] on link "Page 8" at bounding box center [397, 361] width 8 height 14
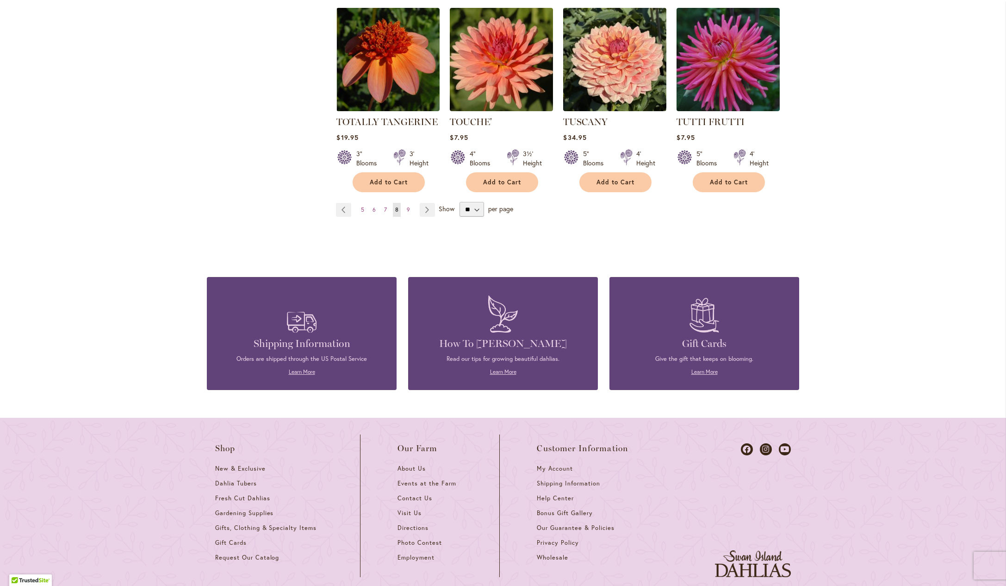
scroll to position [2503, 0]
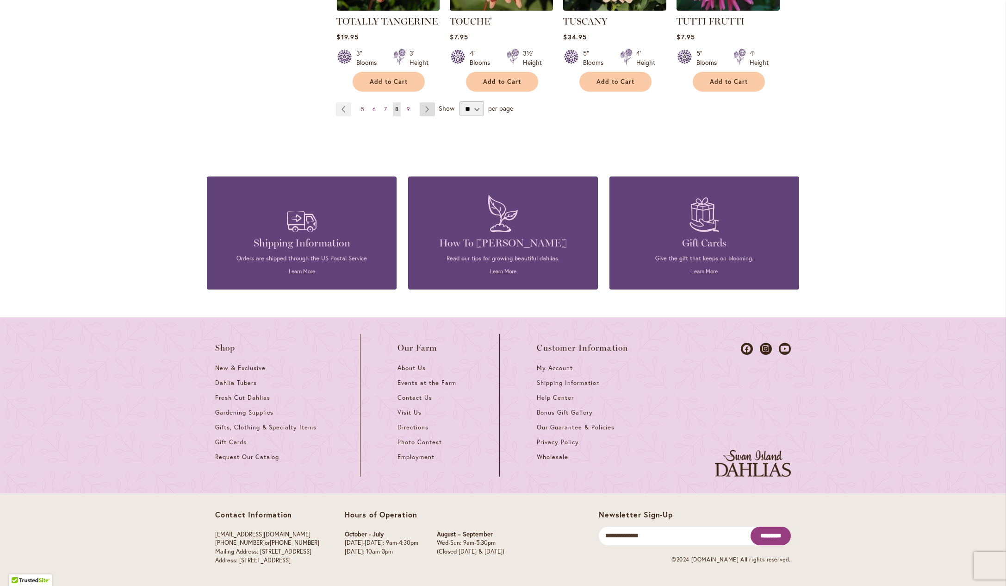
click at [430, 116] on link "Page Next" at bounding box center [427, 109] width 15 height 14
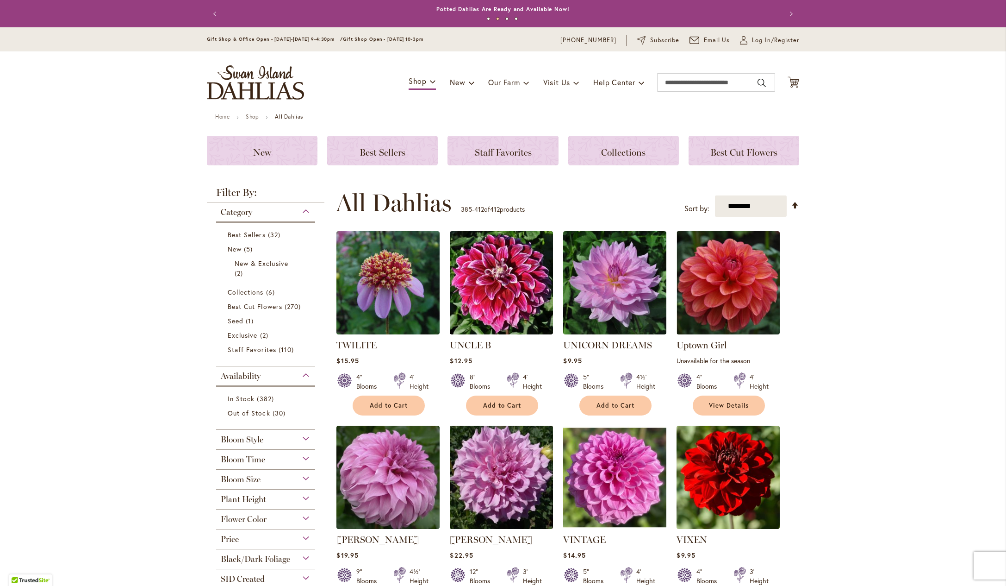
click at [269, 71] on img "store logo" at bounding box center [255, 82] width 97 height 34
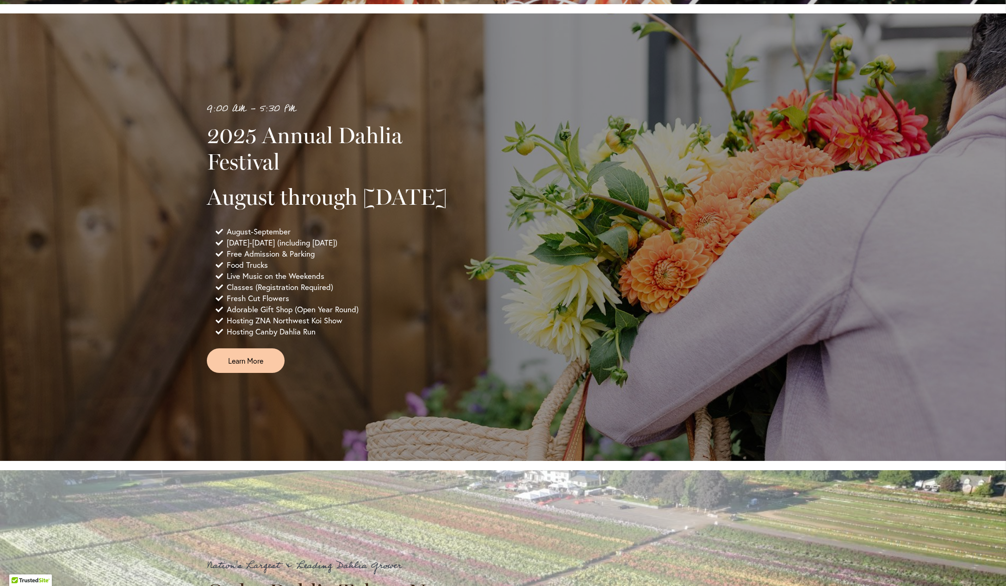
scroll to position [628, 0]
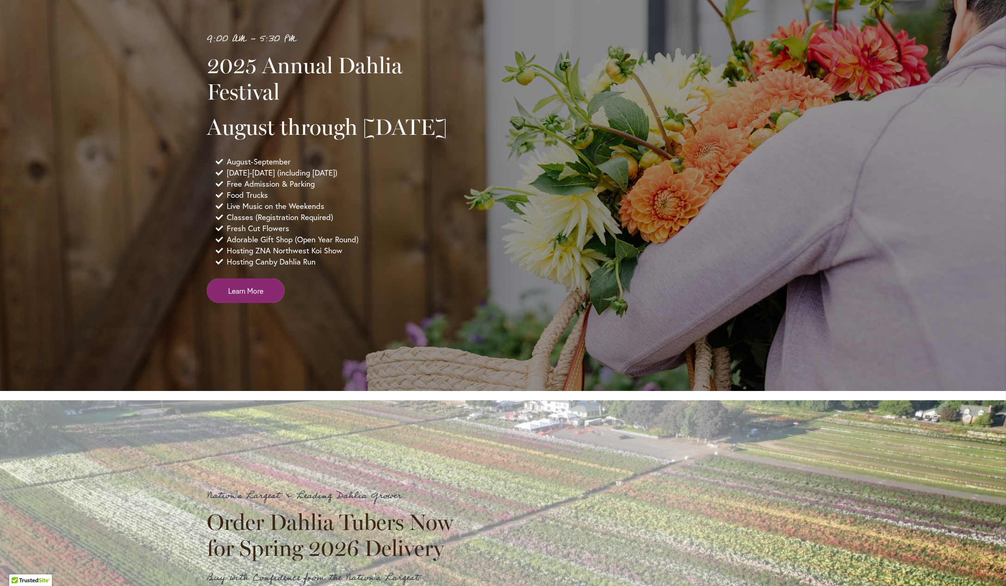
click at [280, 303] on link "Learn More" at bounding box center [246, 290] width 78 height 25
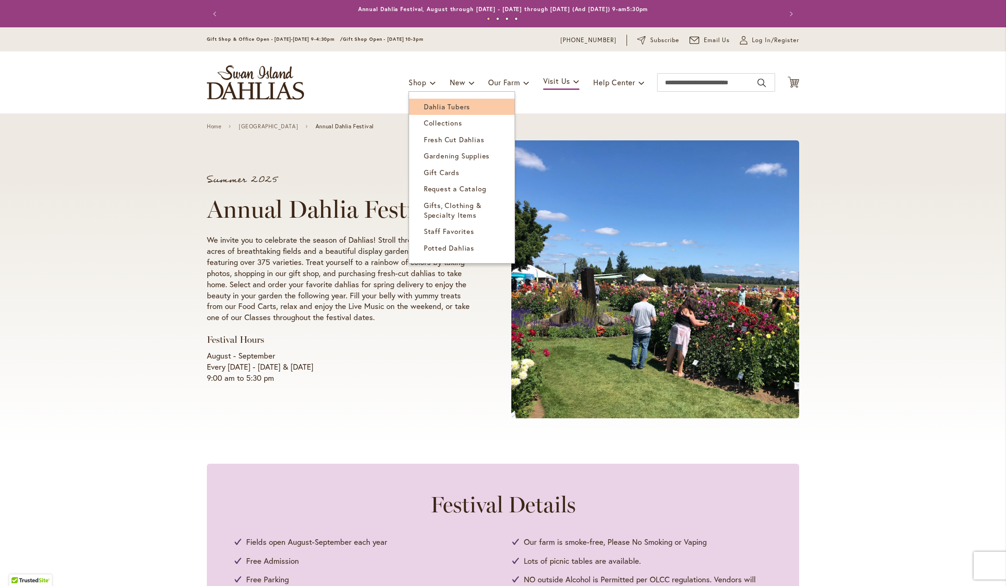
click at [424, 102] on link "Dahlia Tubers" at bounding box center [462, 107] width 106 height 16
